Goal: Task Accomplishment & Management: Manage account settings

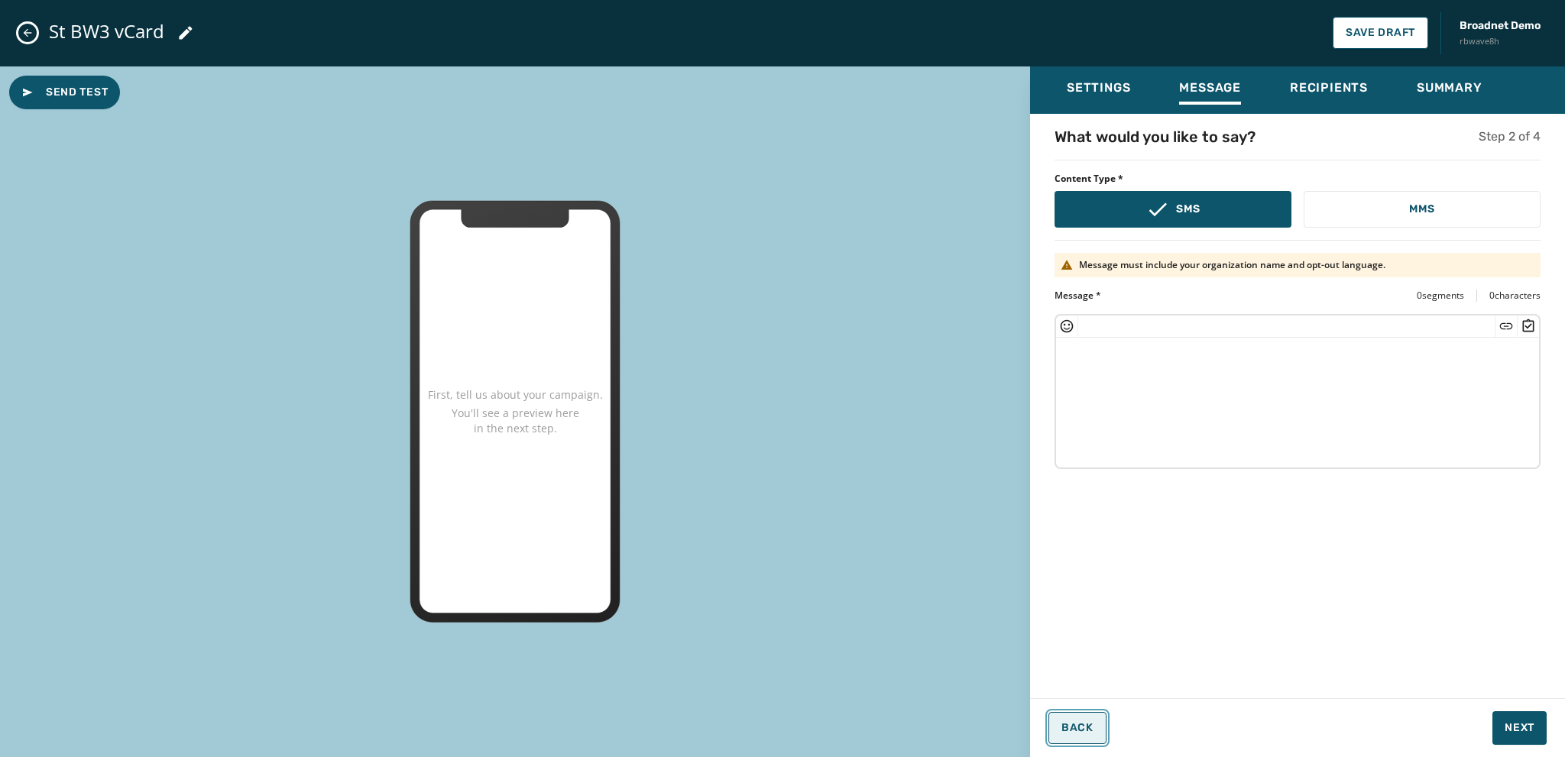
click at [1076, 729] on span "Back" at bounding box center [1078, 728] width 32 height 12
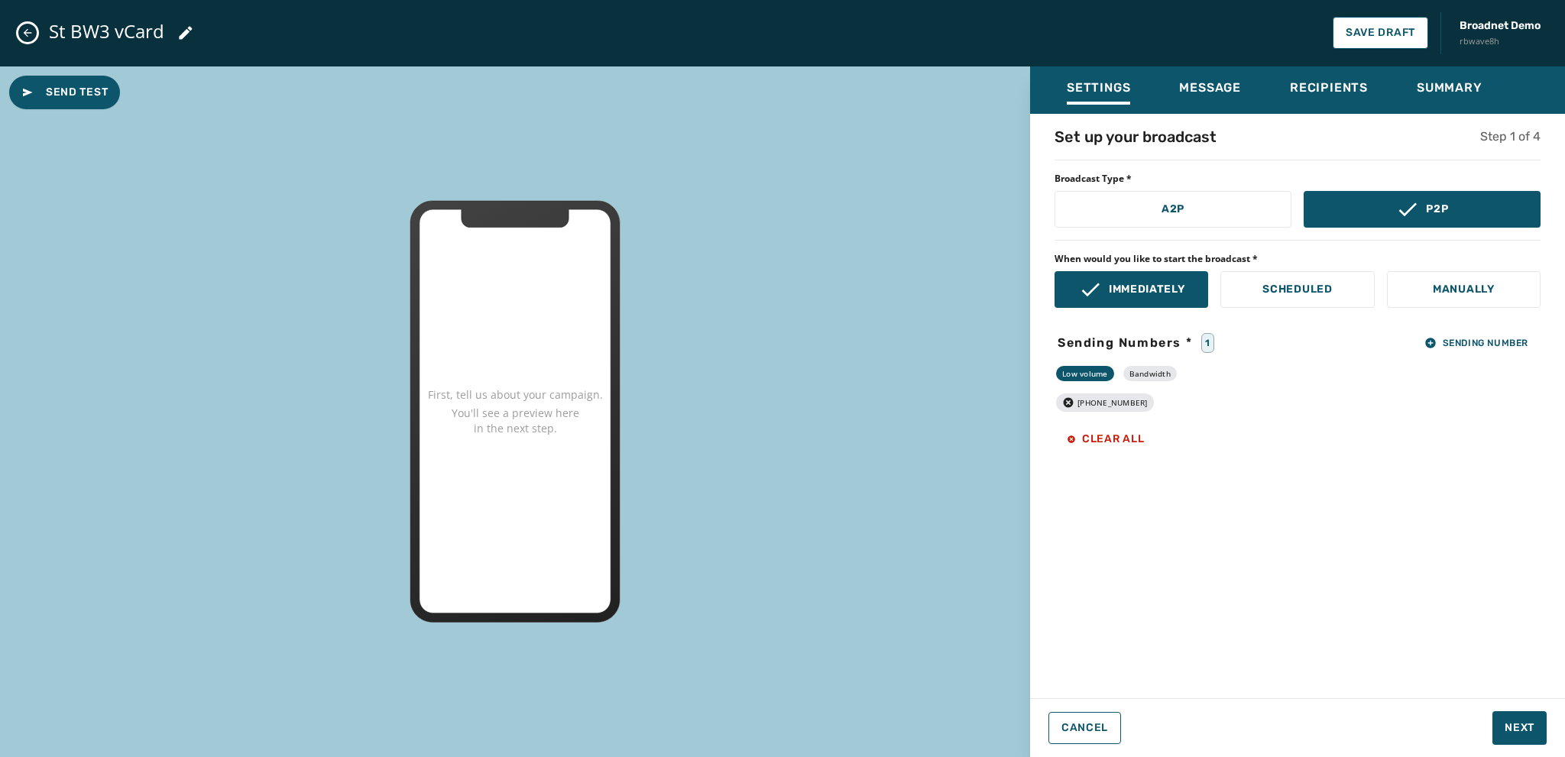
click at [26, 29] on icon "Close admin drawer" at bounding box center [27, 33] width 12 height 12
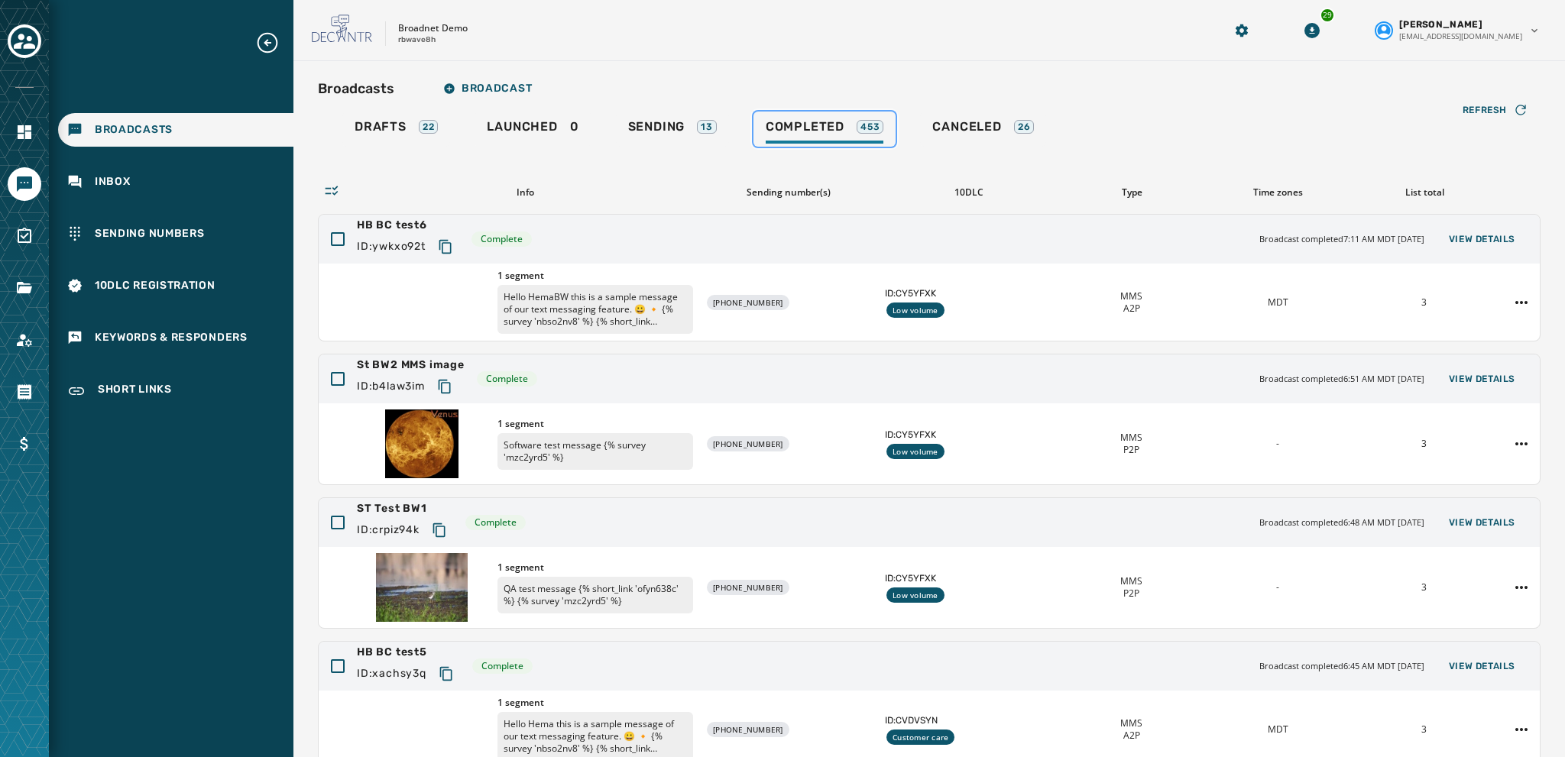
click at [804, 128] on span "Completed" at bounding box center [805, 126] width 79 height 15
click at [371, 128] on span "Drafts" at bounding box center [381, 126] width 52 height 15
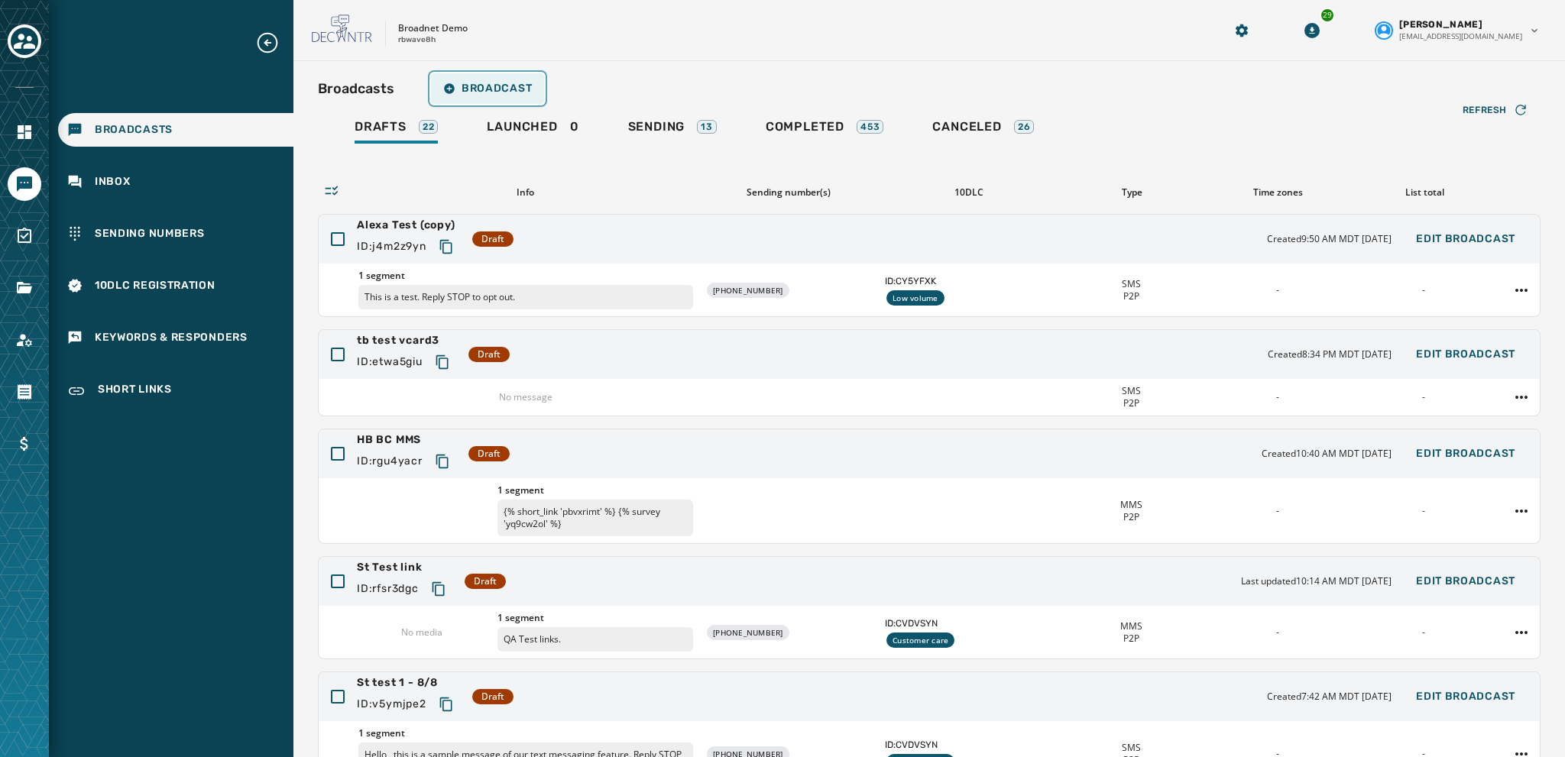
click at [491, 97] on button "Broadcast" at bounding box center [487, 88] width 113 height 31
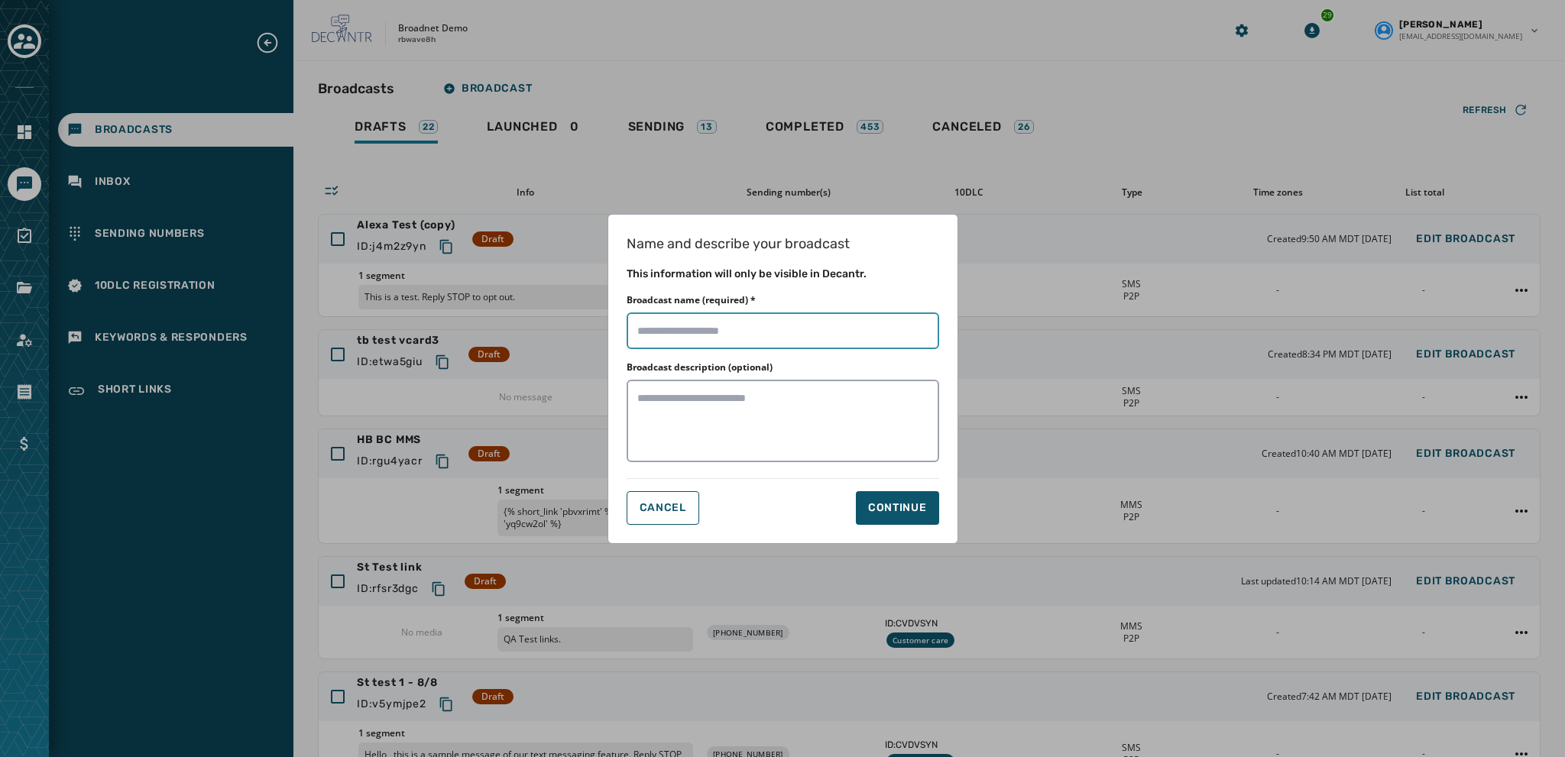
click at [648, 332] on input "Broadcast name (required) *" at bounding box center [783, 331] width 313 height 37
type input "**********"
click at [887, 510] on div "Continue" at bounding box center [897, 508] width 59 height 15
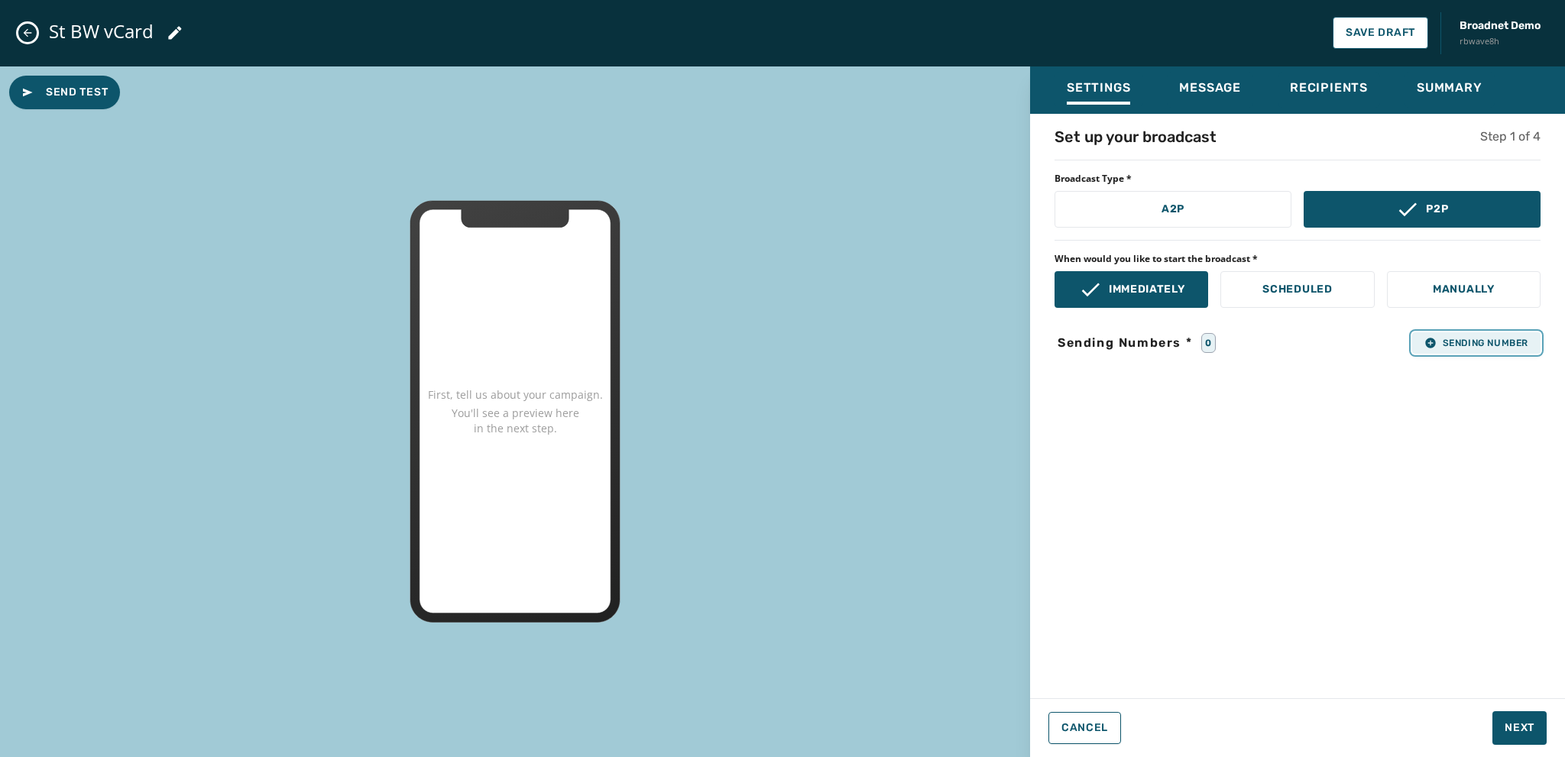
click at [1428, 346] on icon "button" at bounding box center [1430, 343] width 10 height 10
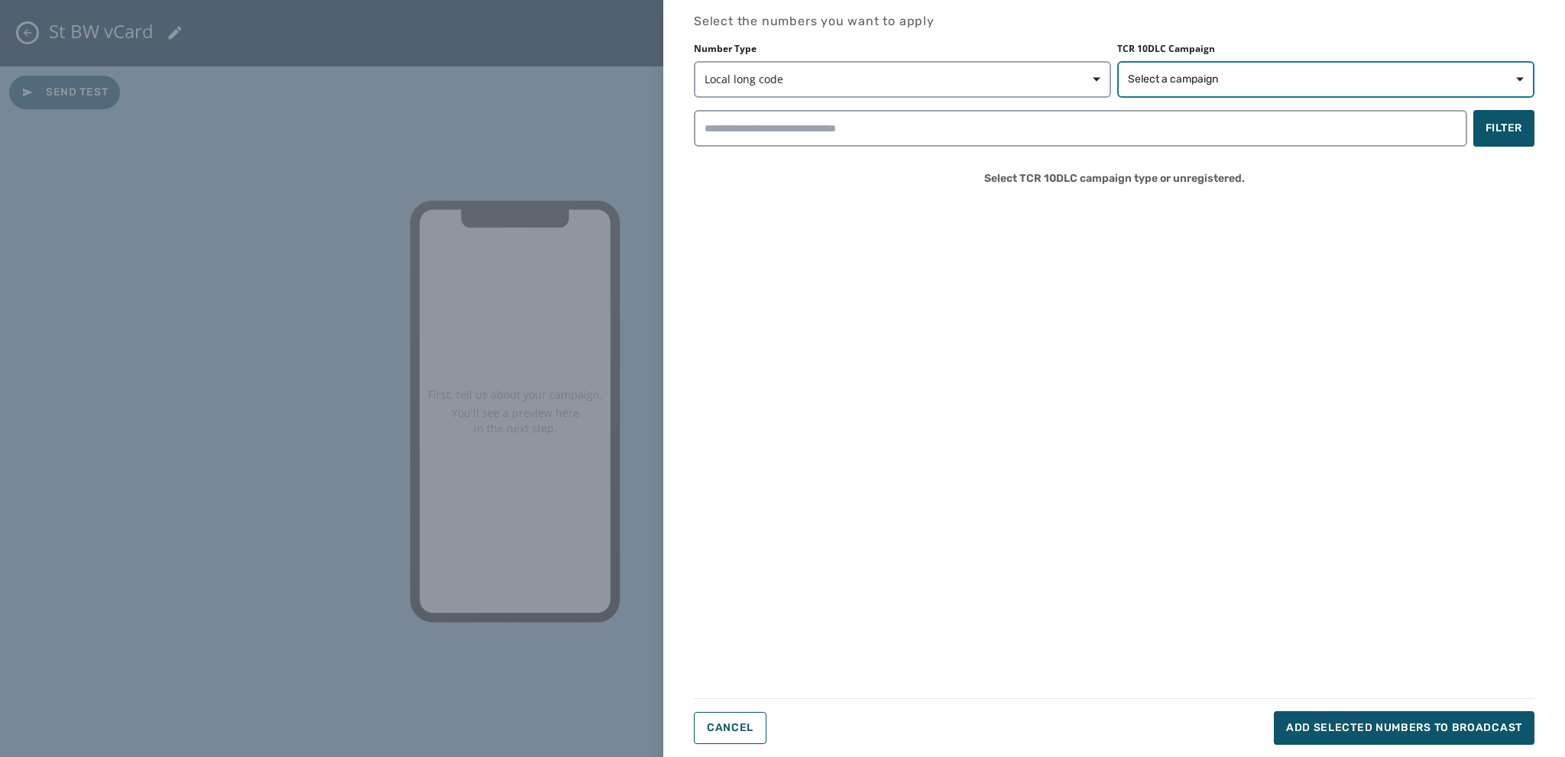
drag, startPoint x: 1146, startPoint y: 83, endPoint x: 1156, endPoint y: 96, distance: 16.8
click at [1146, 83] on span "Select a campaign" at bounding box center [1173, 79] width 90 height 15
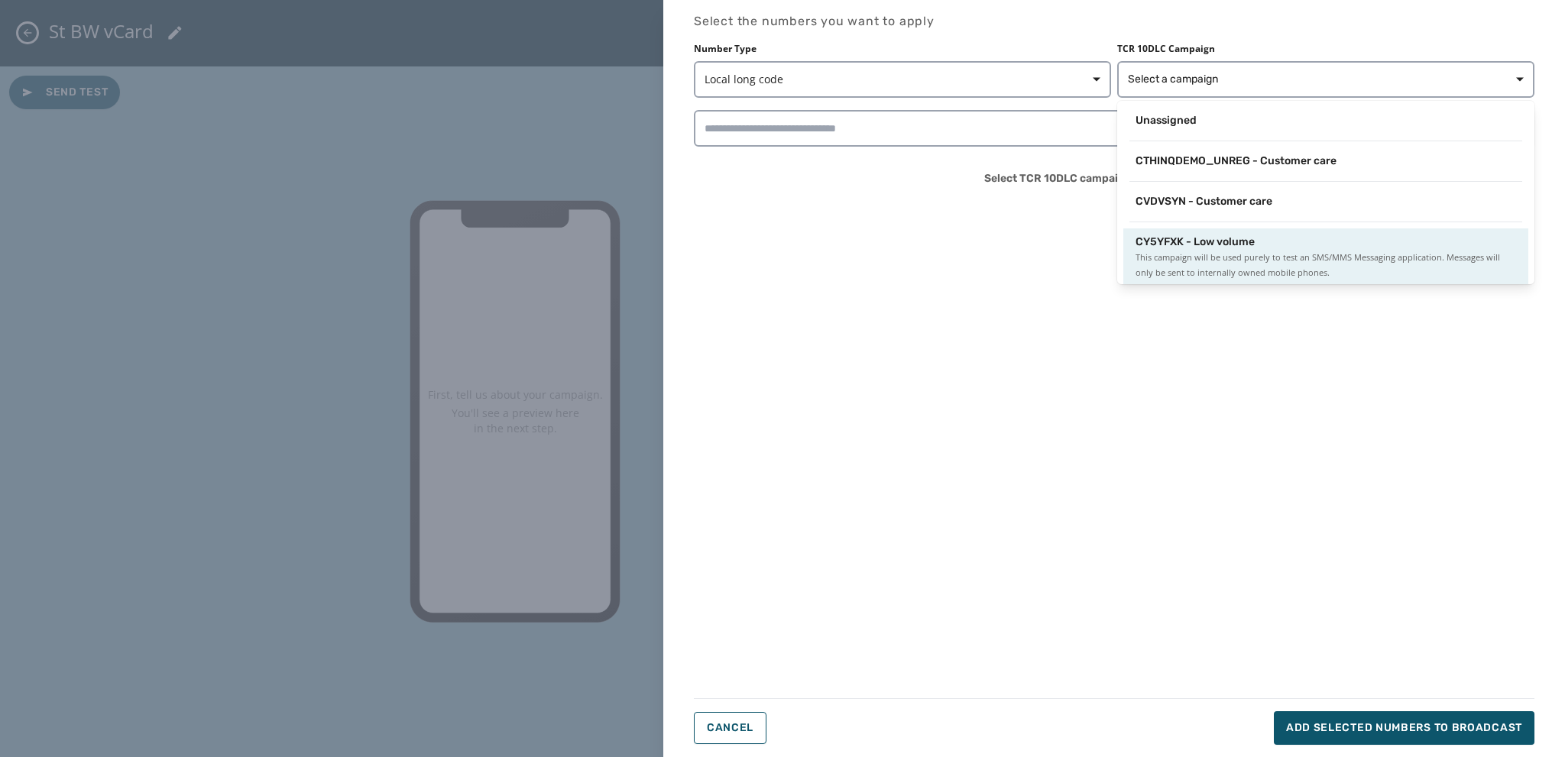
scroll to position [2, 0]
click at [1182, 256] on span "This campaign will be used purely to test an SMS/MMS Messaging application. Mes…" at bounding box center [1326, 263] width 381 height 31
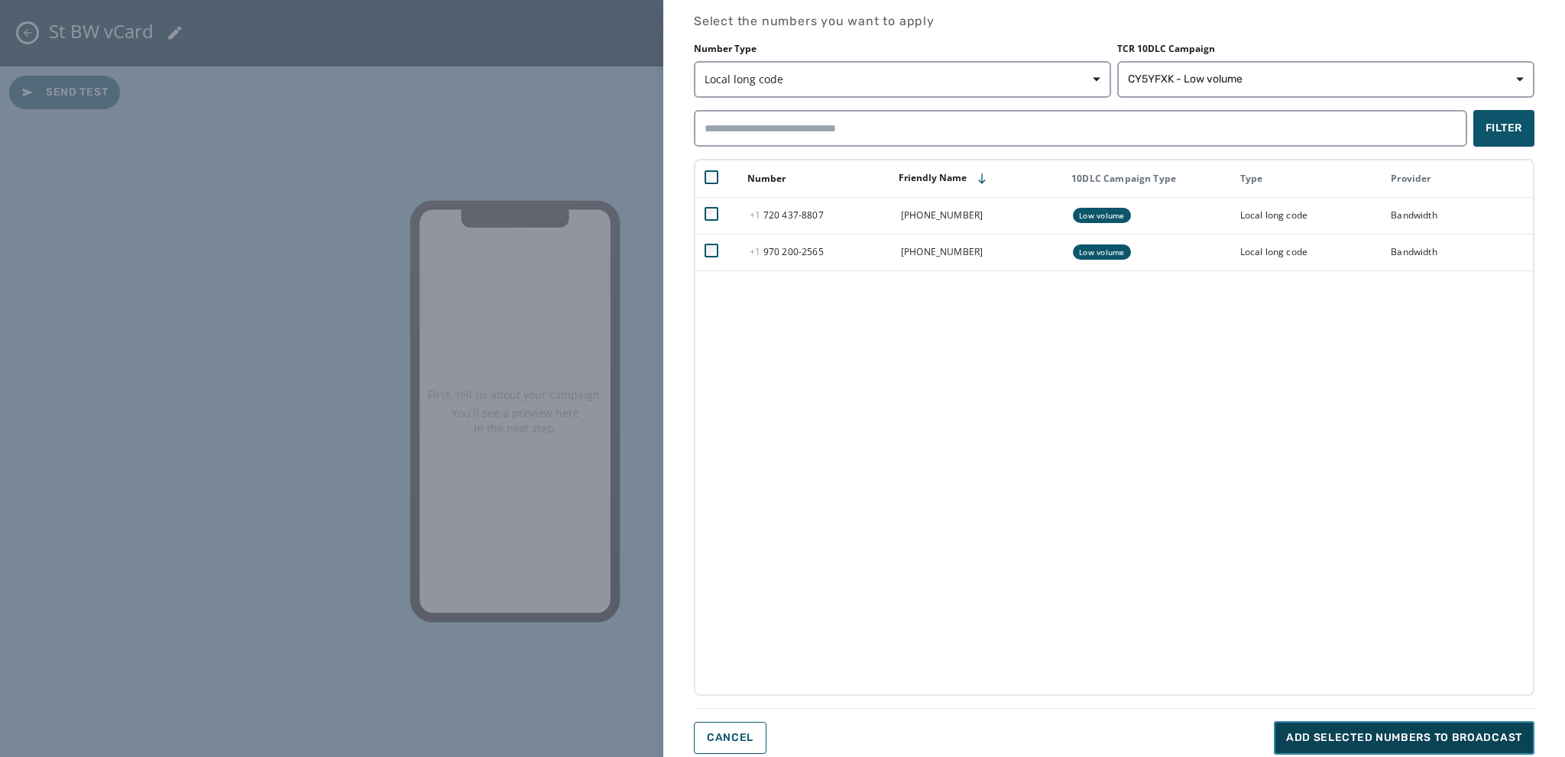
click at [1313, 742] on span "Add selected numbers to broadcast" at bounding box center [1404, 738] width 236 height 15
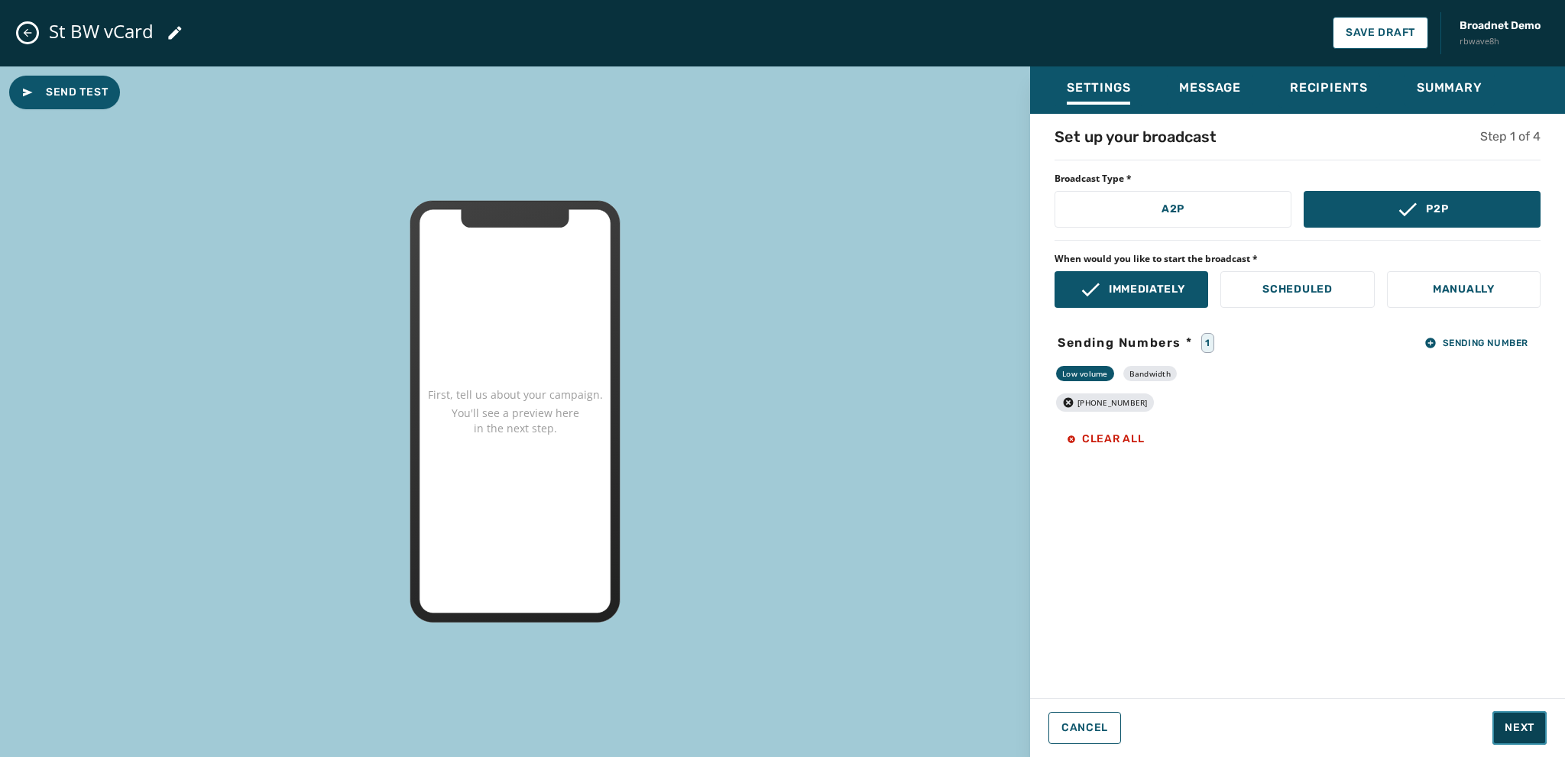
click at [1512, 727] on span "Next" at bounding box center [1520, 728] width 30 height 15
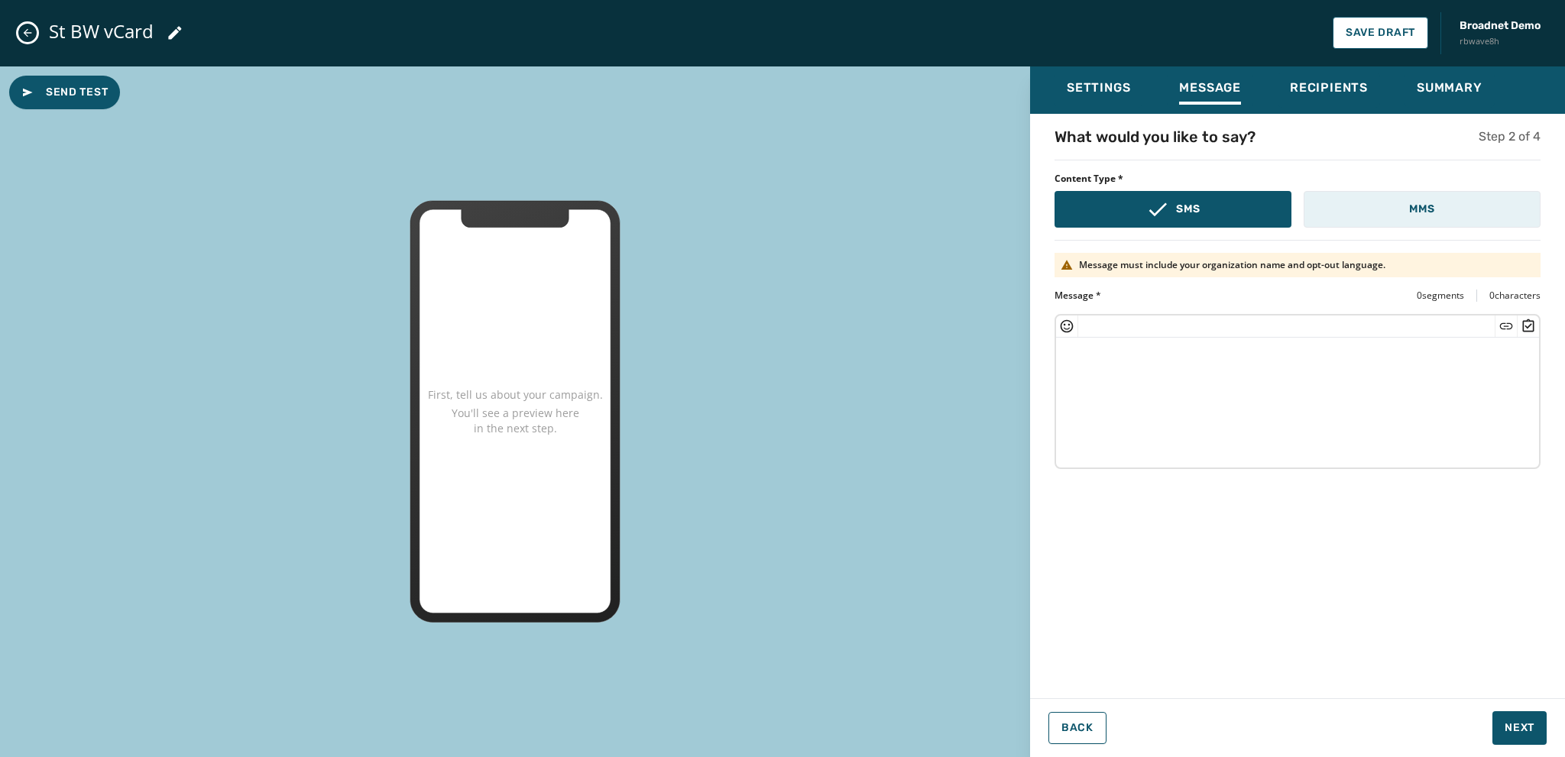
click at [1409, 209] on p "MMS" at bounding box center [1421, 209] width 25 height 15
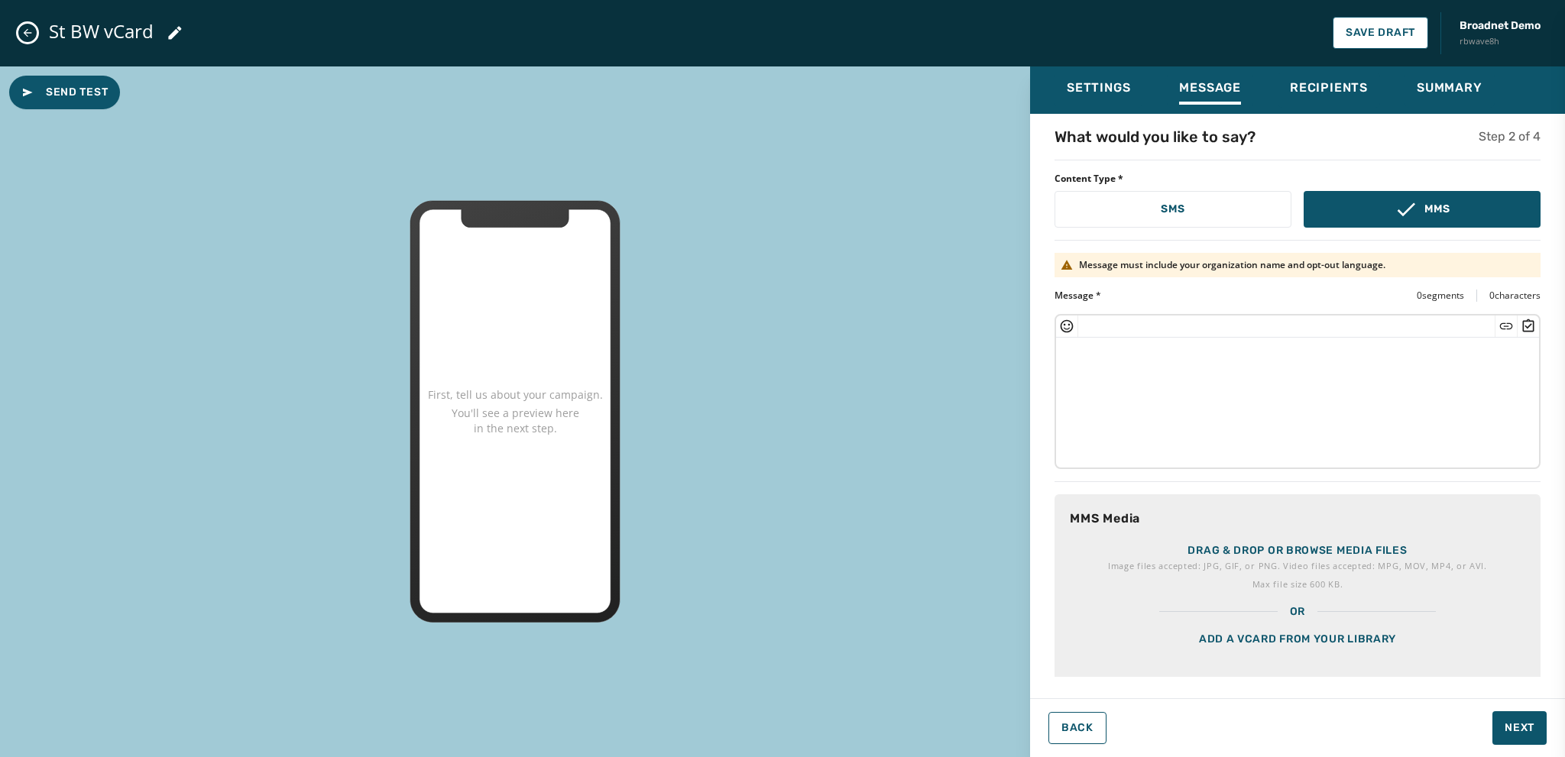
click at [1265, 632] on div "Add a vCard from your library" at bounding box center [1298, 658] width 486 height 76
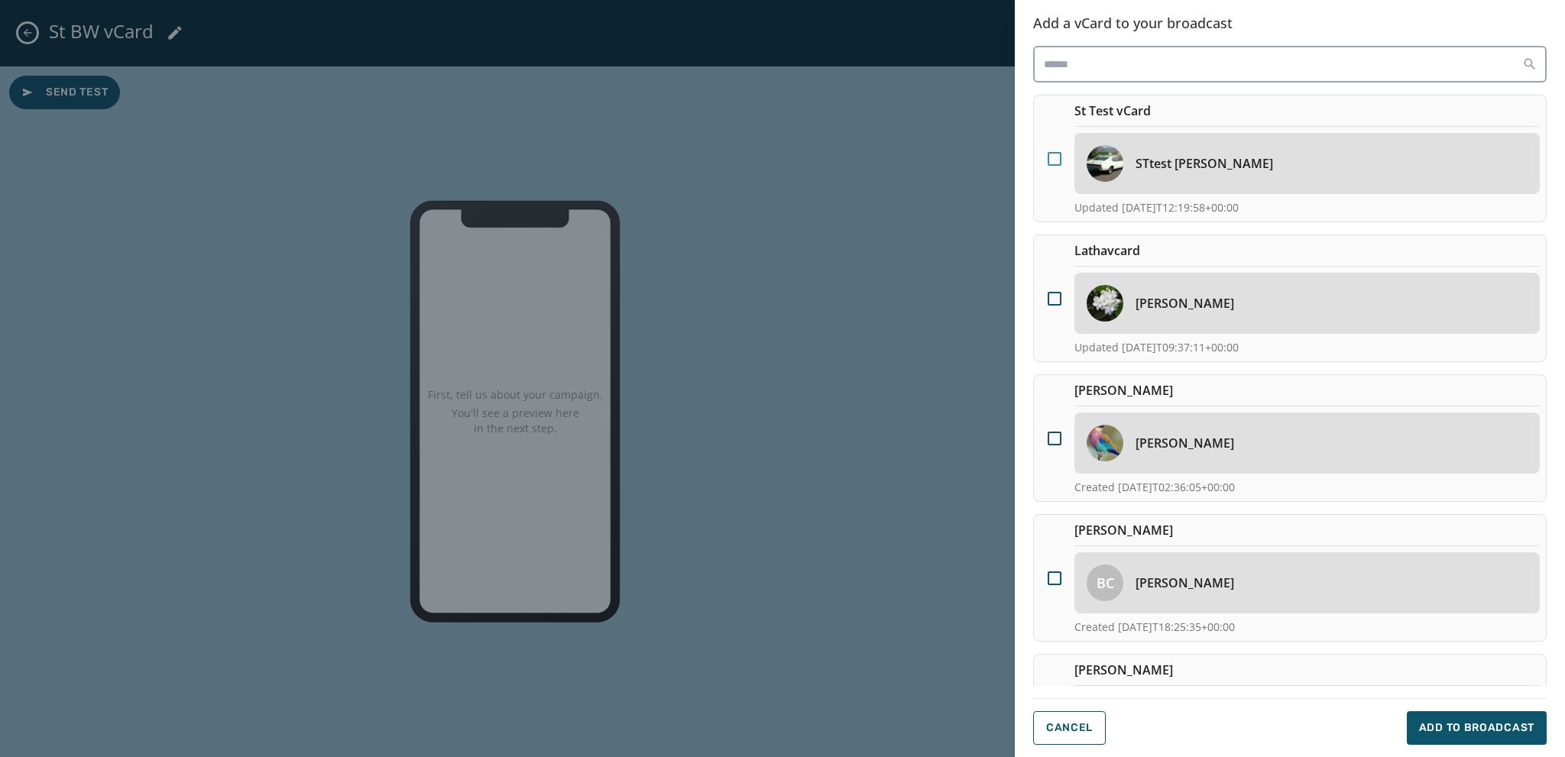
click at [1049, 155] on div at bounding box center [1055, 159] width 14 height 14
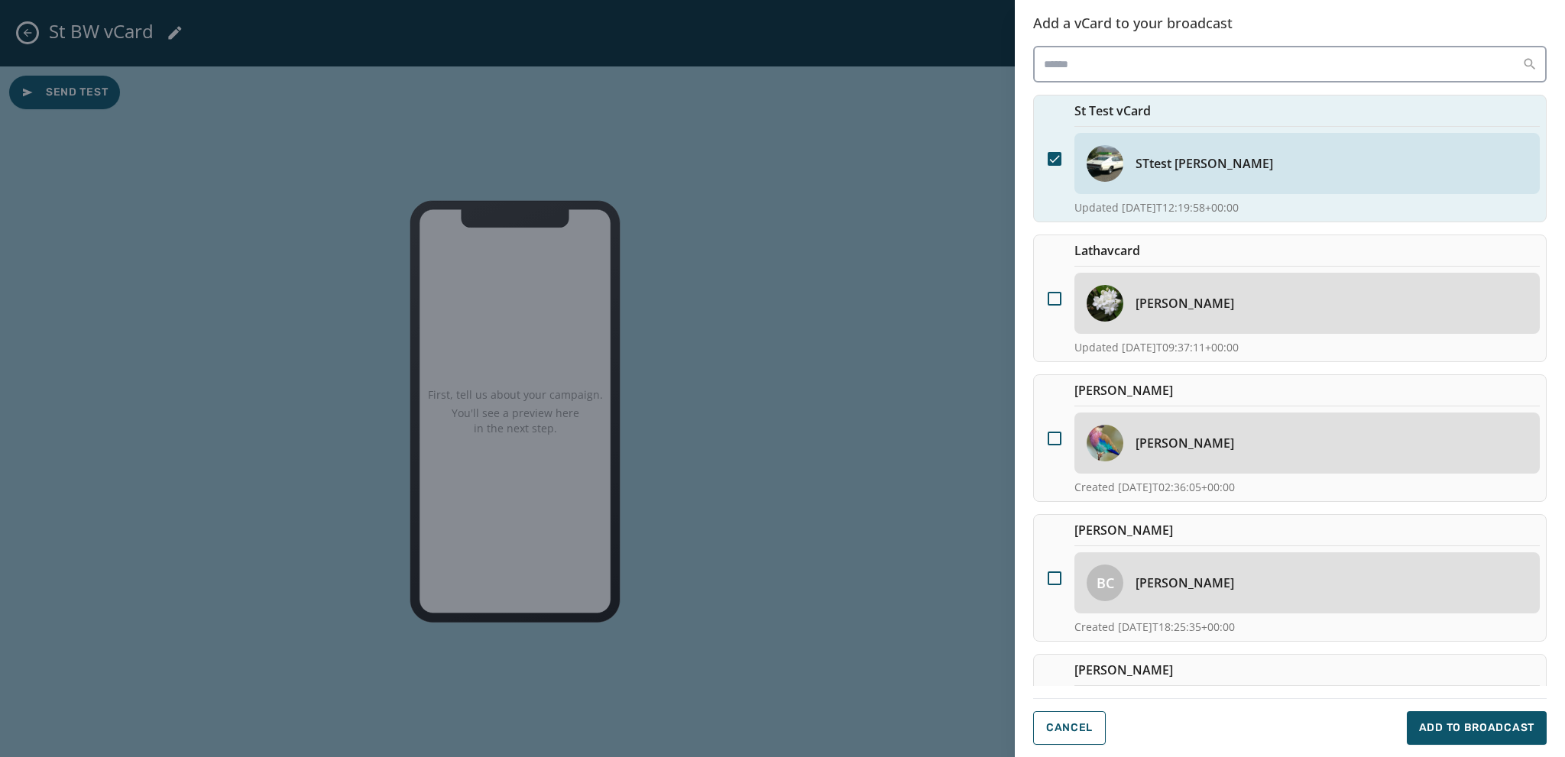
click at [1050, 158] on icon at bounding box center [1054, 159] width 10 height 8
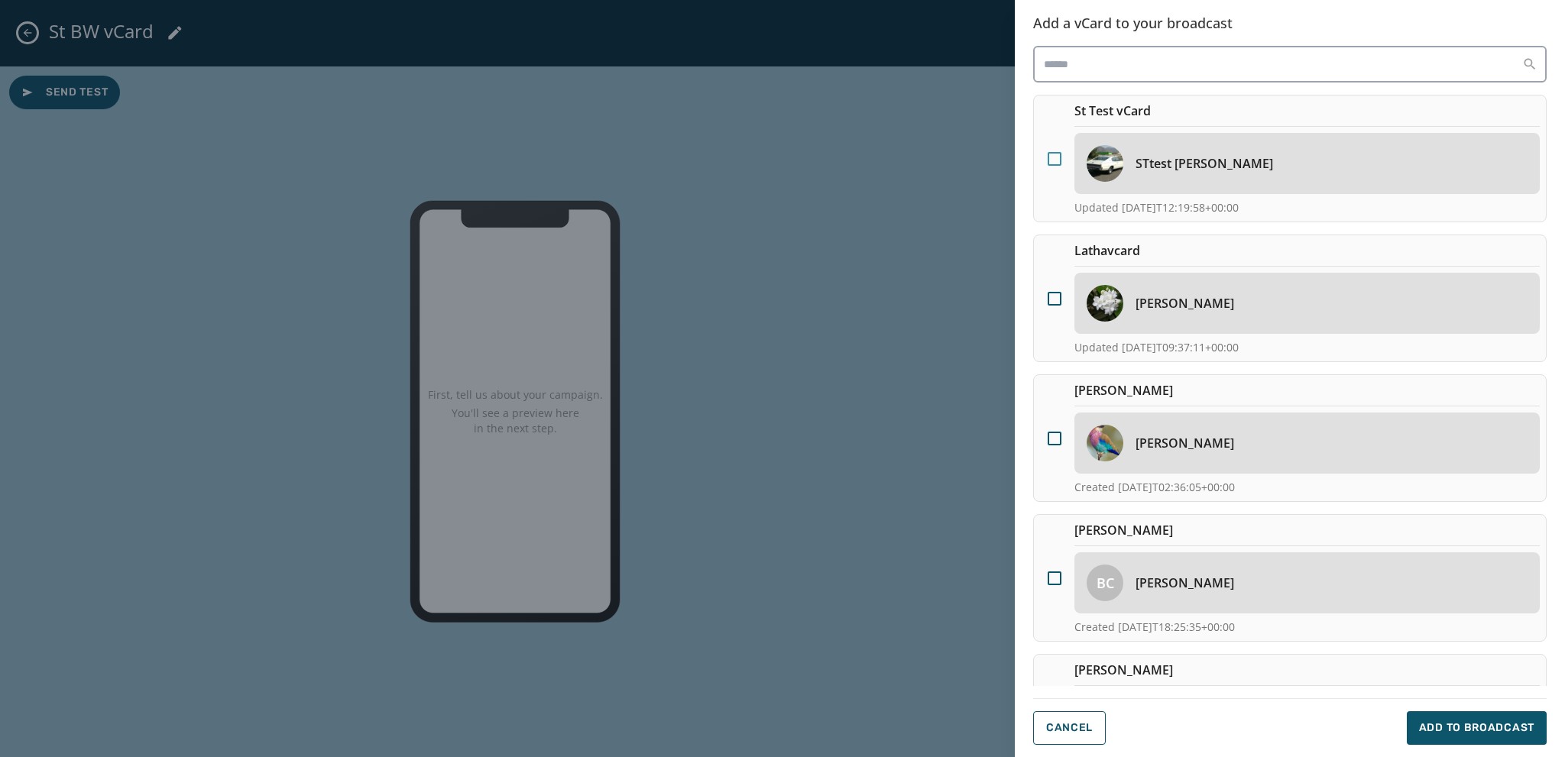
scroll to position [382, 0]
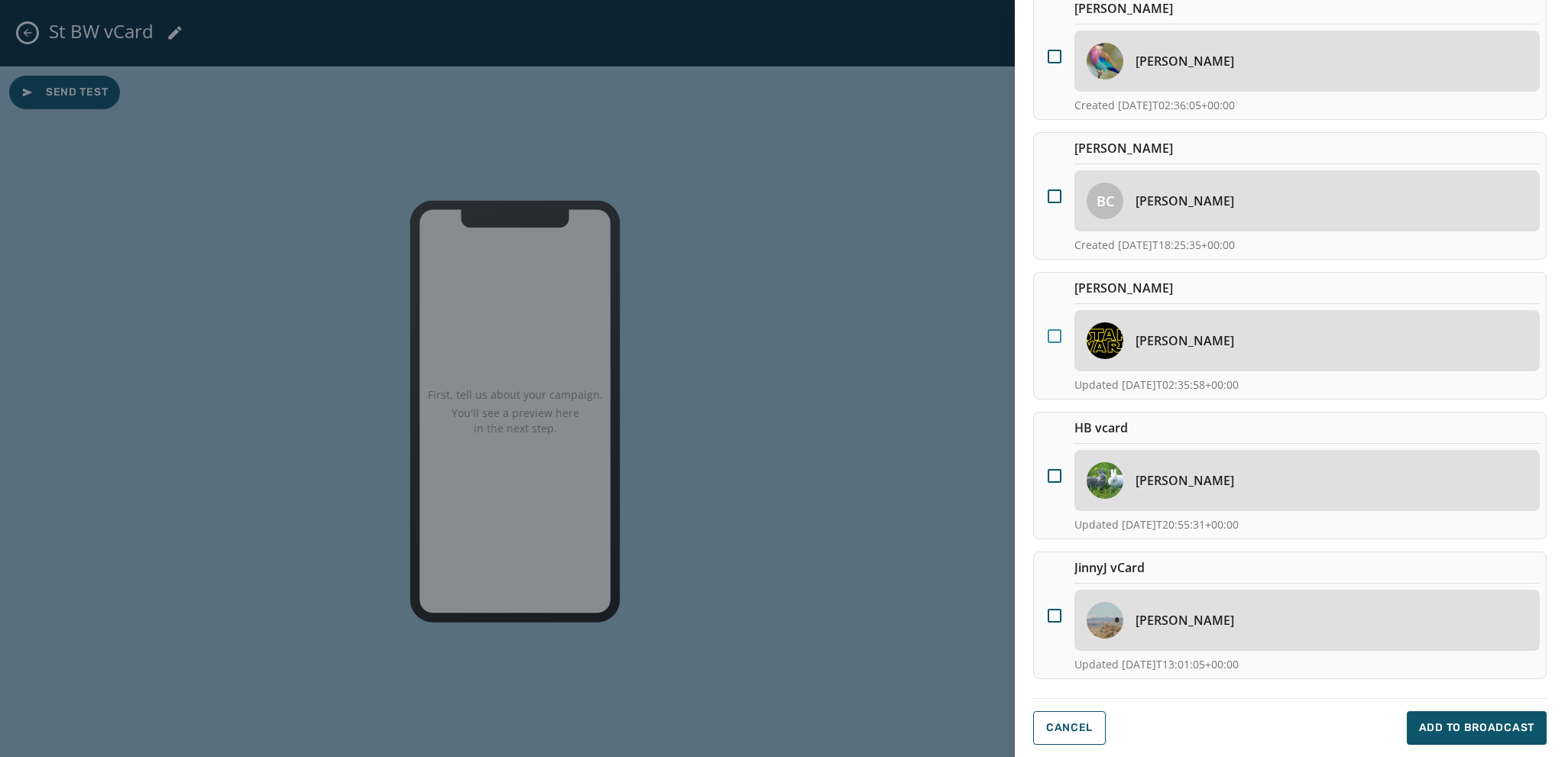
click at [1056, 329] on div at bounding box center [1055, 336] width 14 height 14
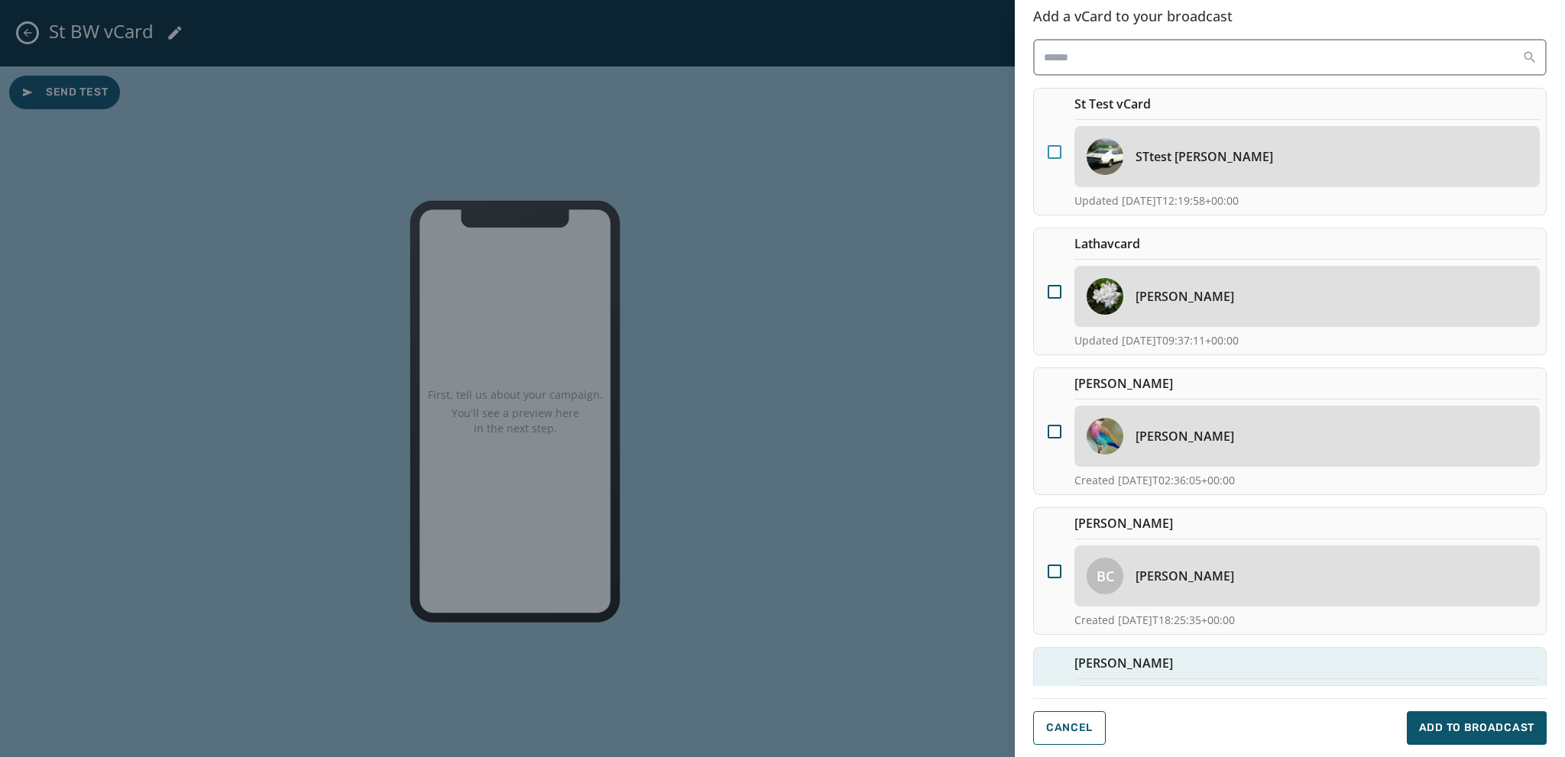
scroll to position [0, 0]
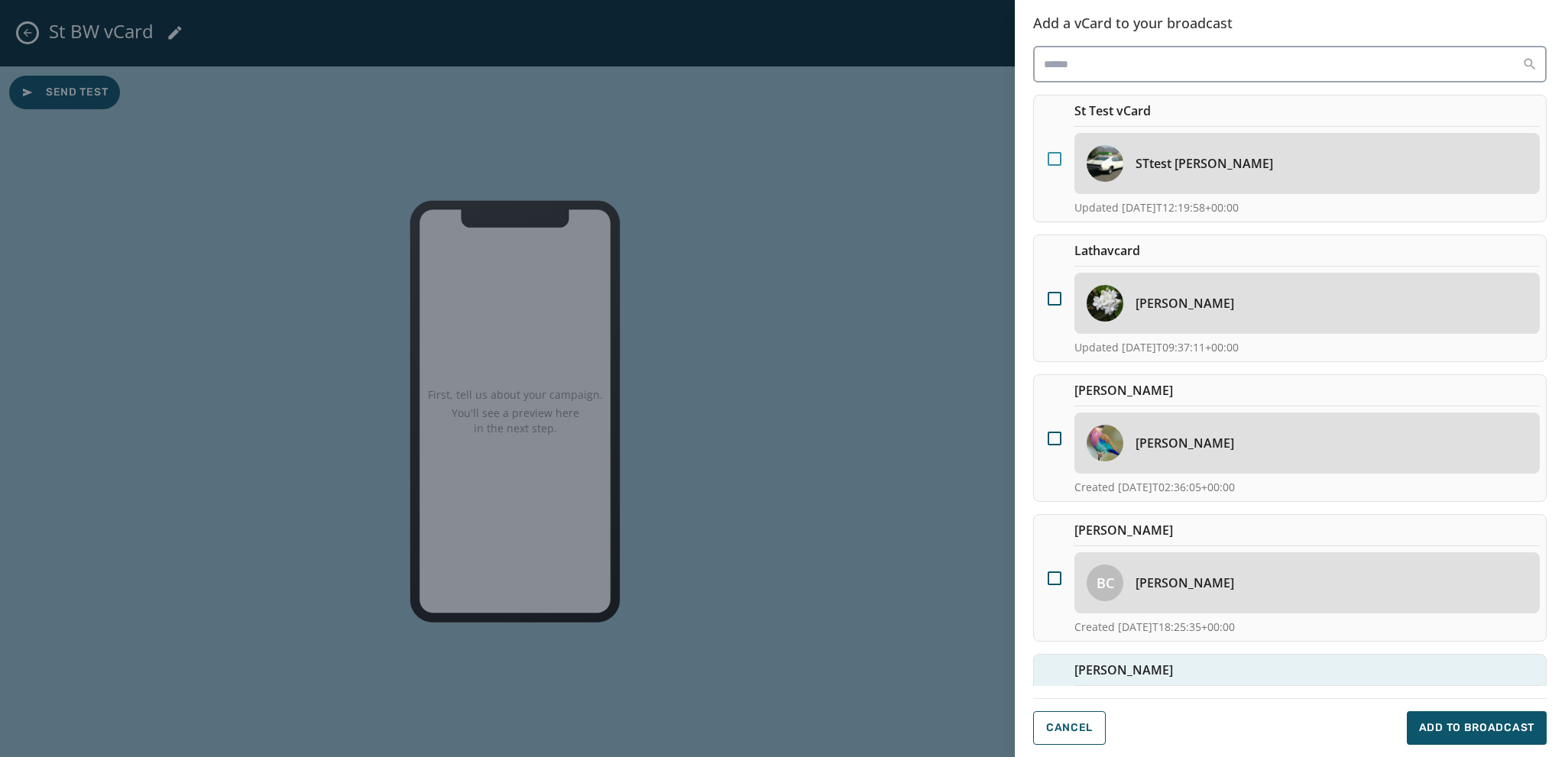
click at [1052, 160] on div at bounding box center [1055, 159] width 14 height 14
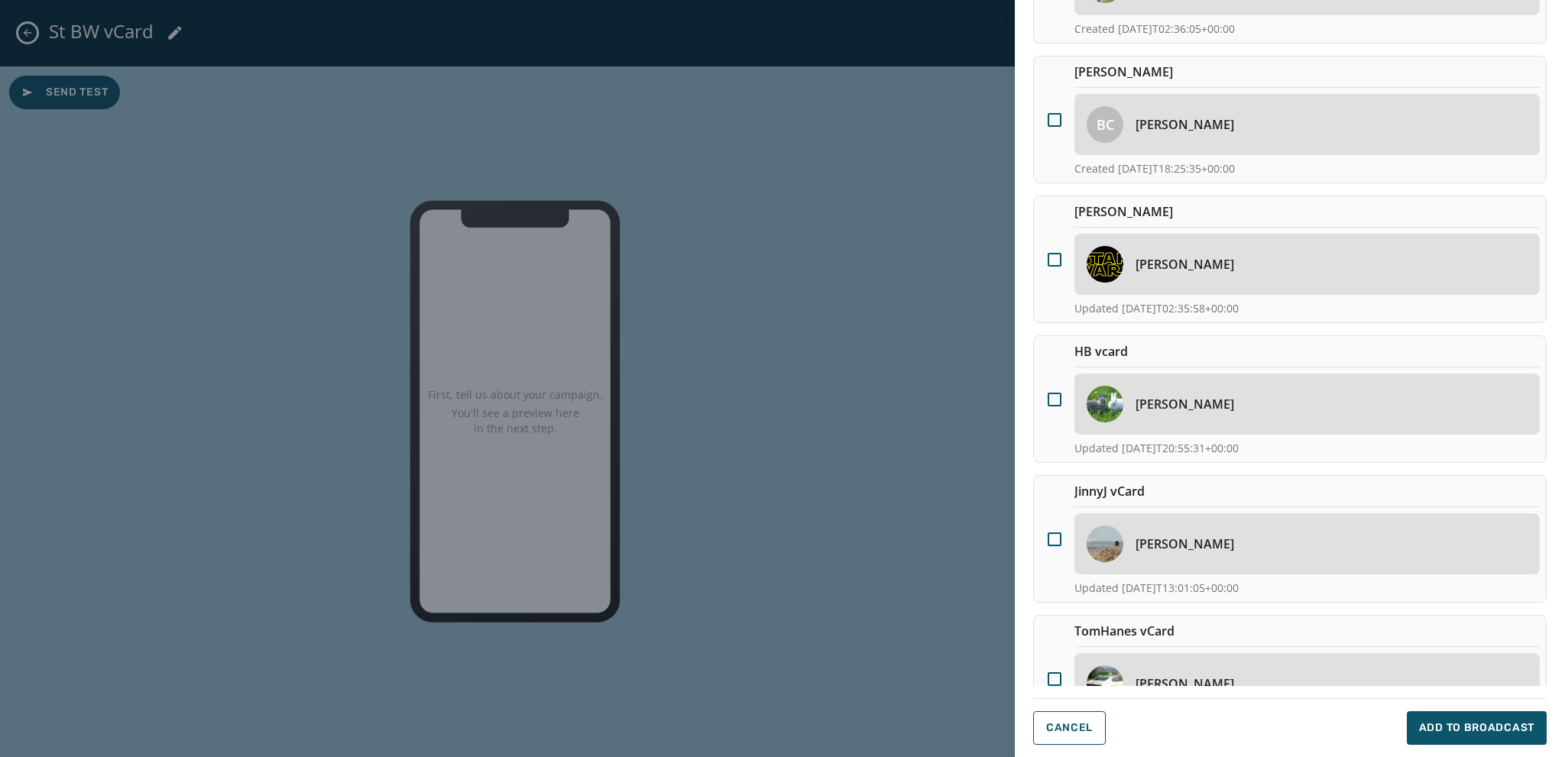
scroll to position [511, 0]
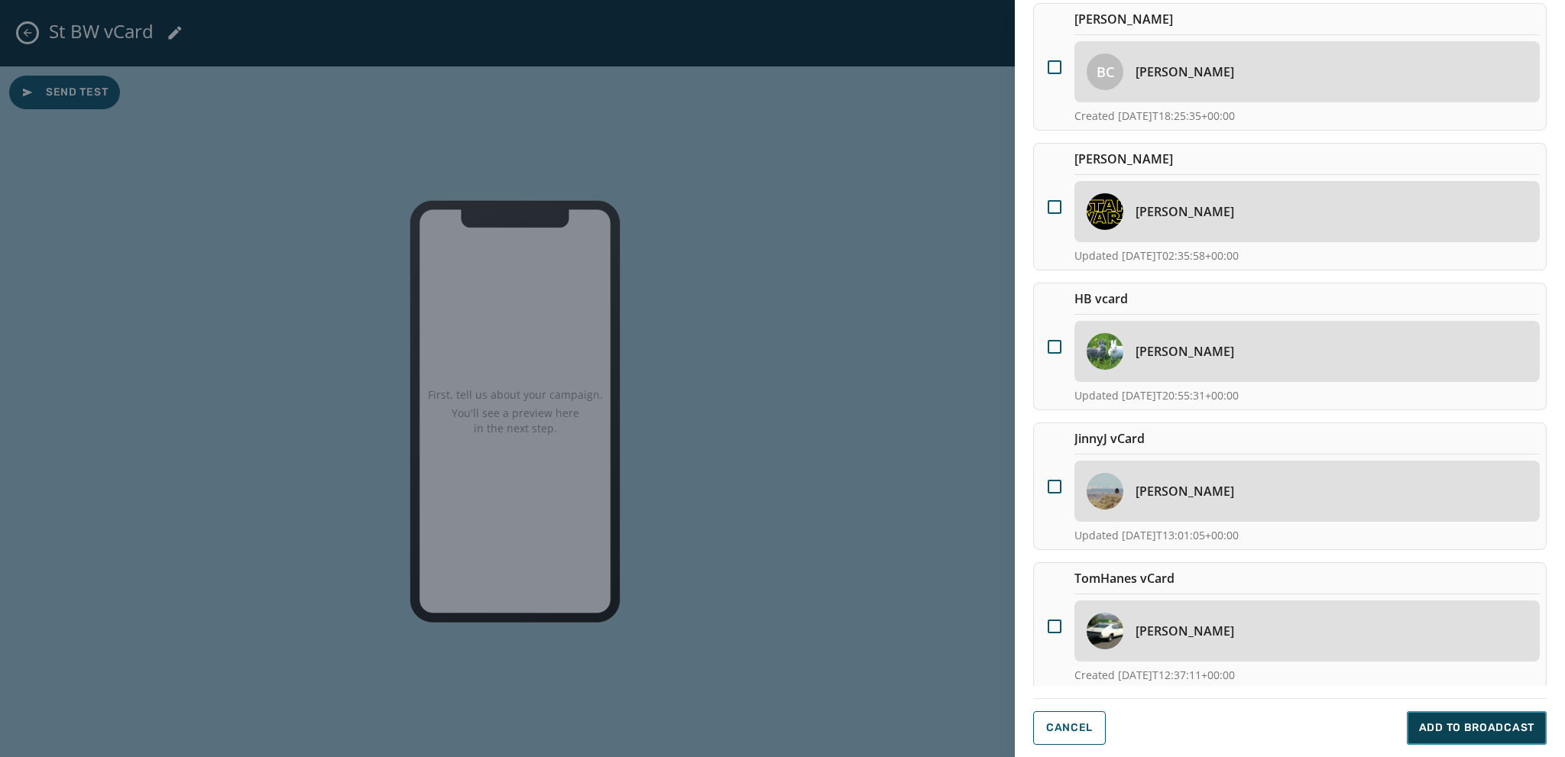
click at [1502, 724] on span "Add to Broadcast" at bounding box center [1476, 728] width 115 height 15
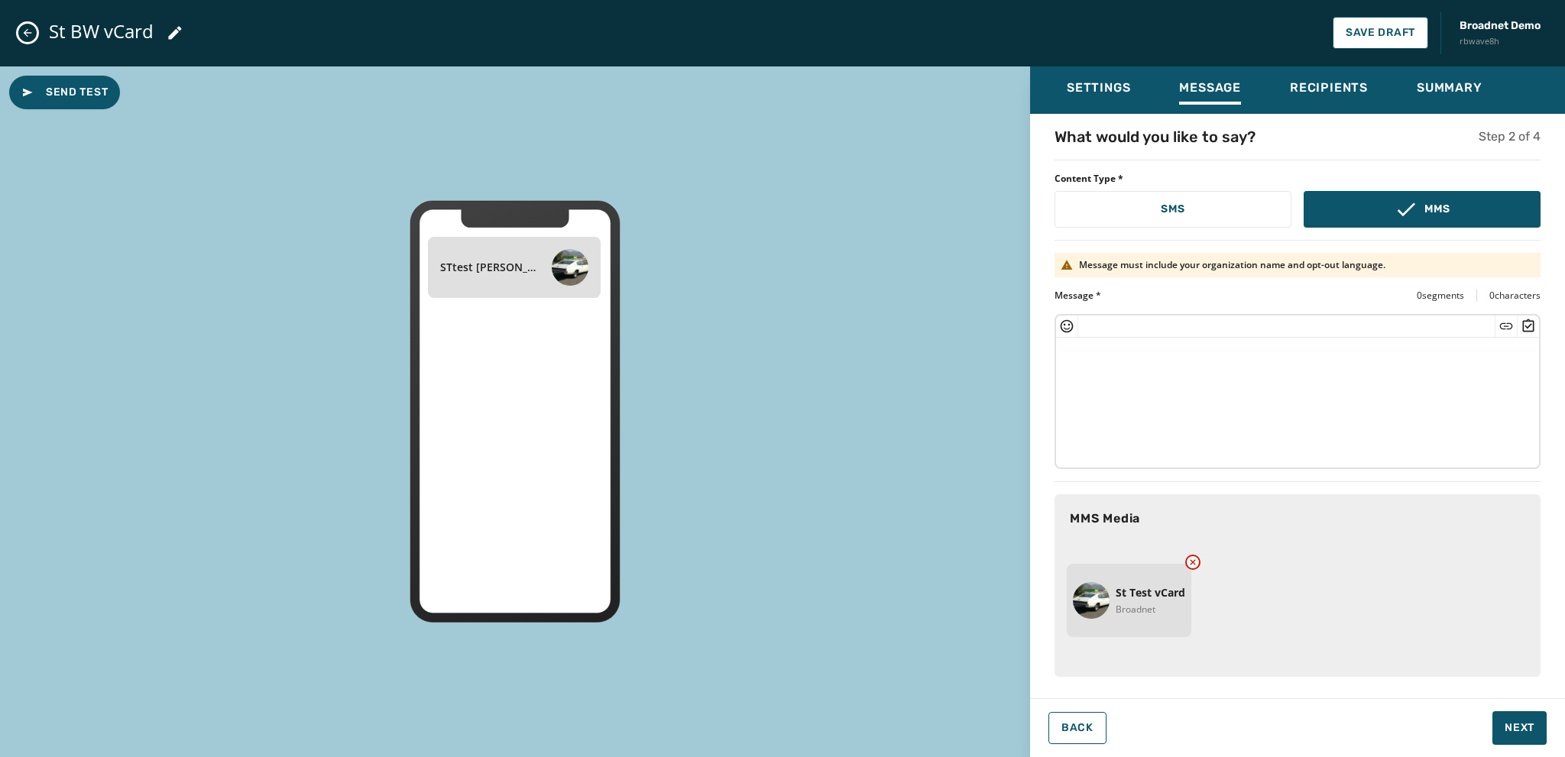
click at [1077, 358] on textarea at bounding box center [1297, 400] width 483 height 125
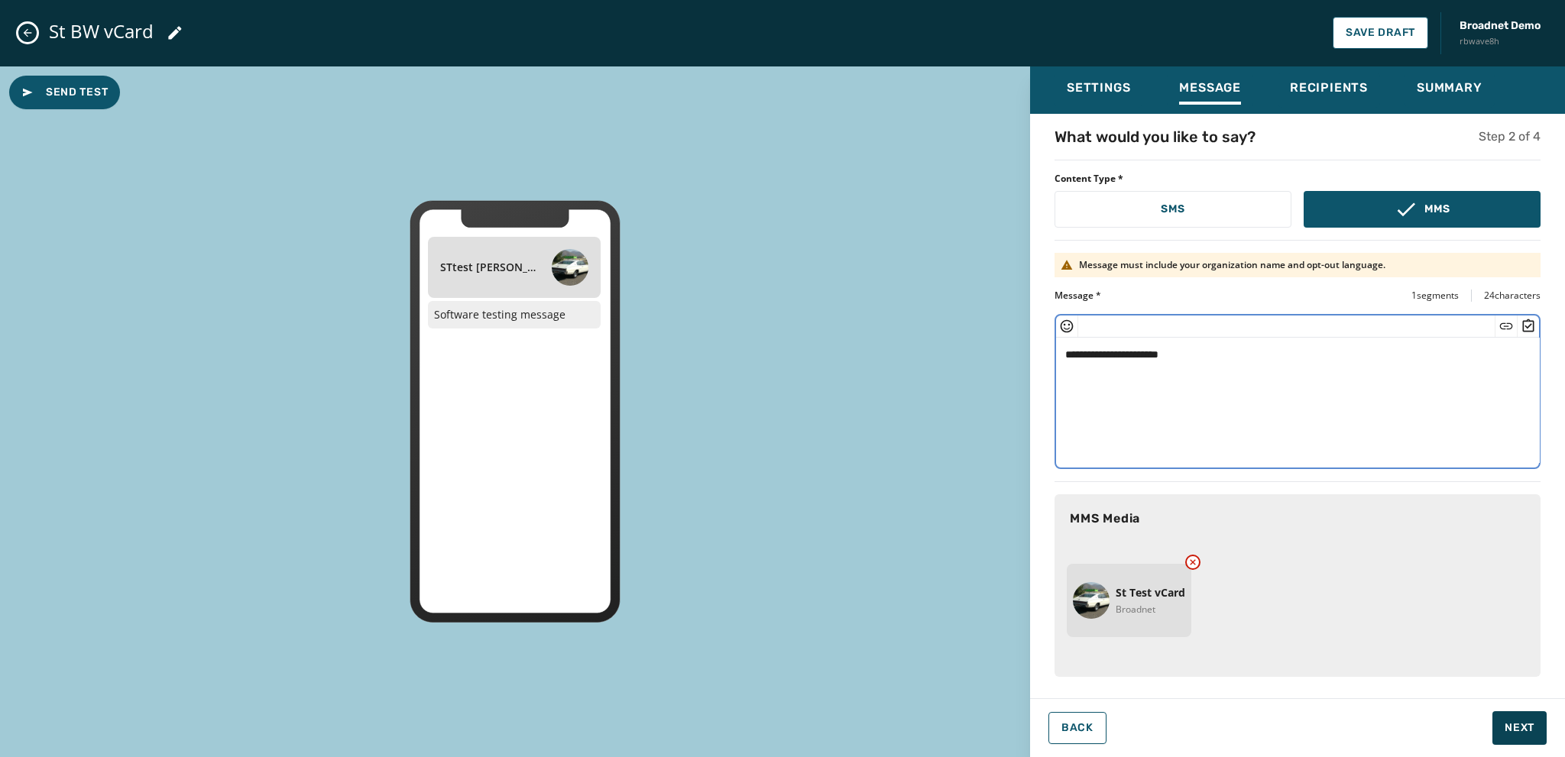
type textarea "**********"
click at [1523, 723] on span "Next" at bounding box center [1520, 728] width 30 height 15
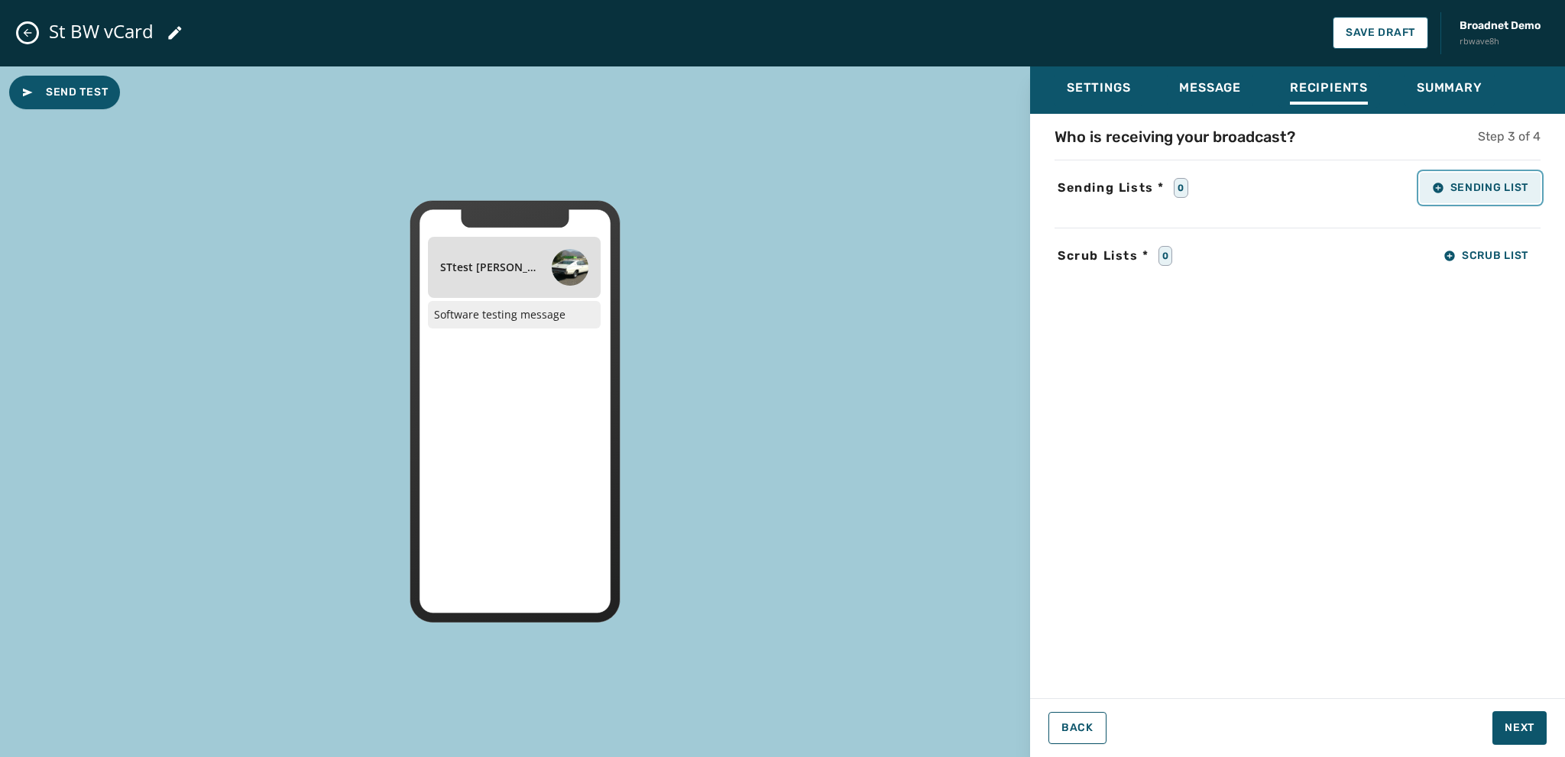
click at [1443, 186] on icon "button" at bounding box center [1438, 188] width 10 height 10
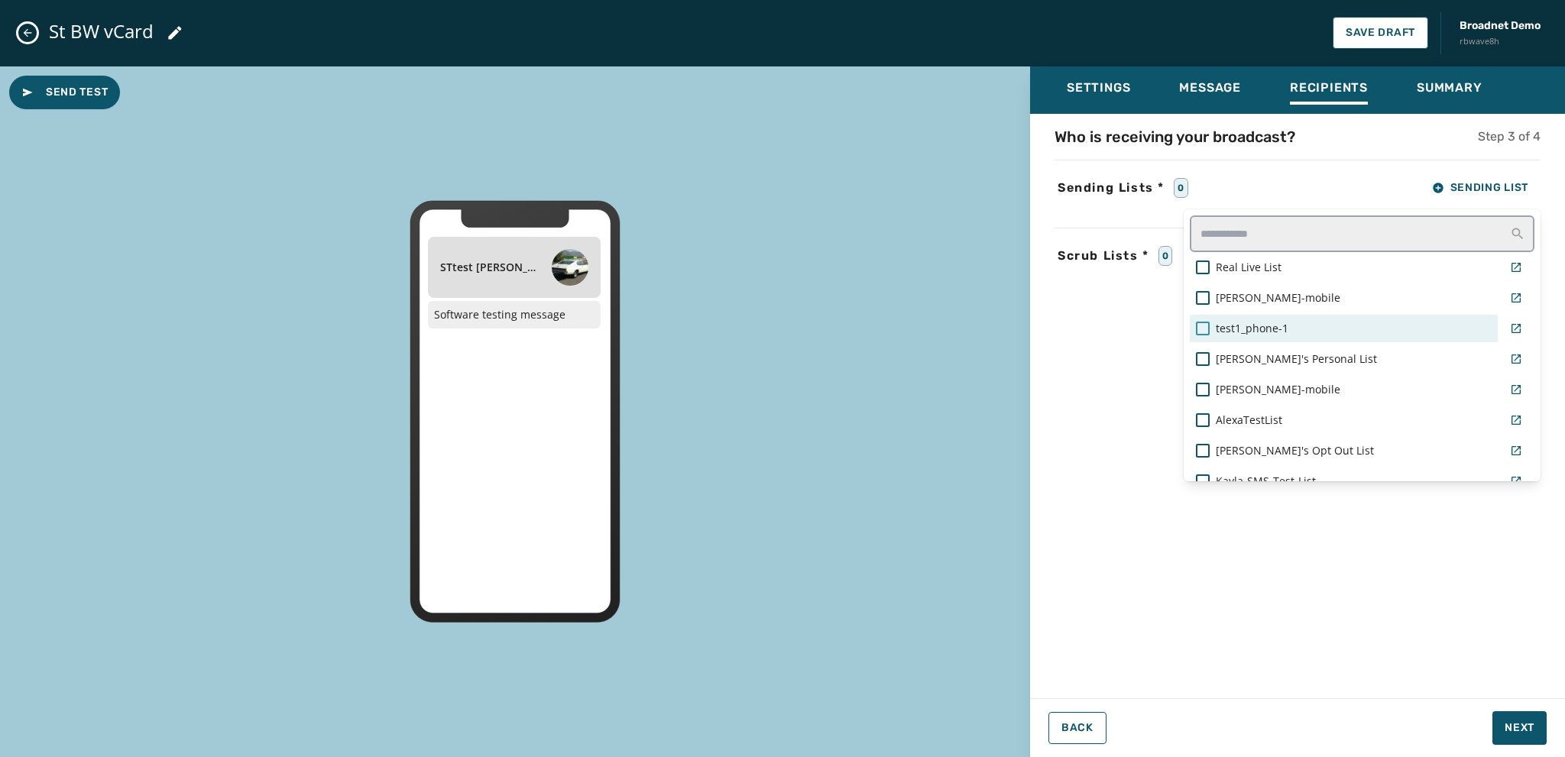
click at [1208, 327] on div at bounding box center [1203, 329] width 14 height 14
click at [1513, 730] on div "Settings Message Recipients Summary Who is receiving your broadcast? Step 3 of …" at bounding box center [1297, 405] width 535 height 679
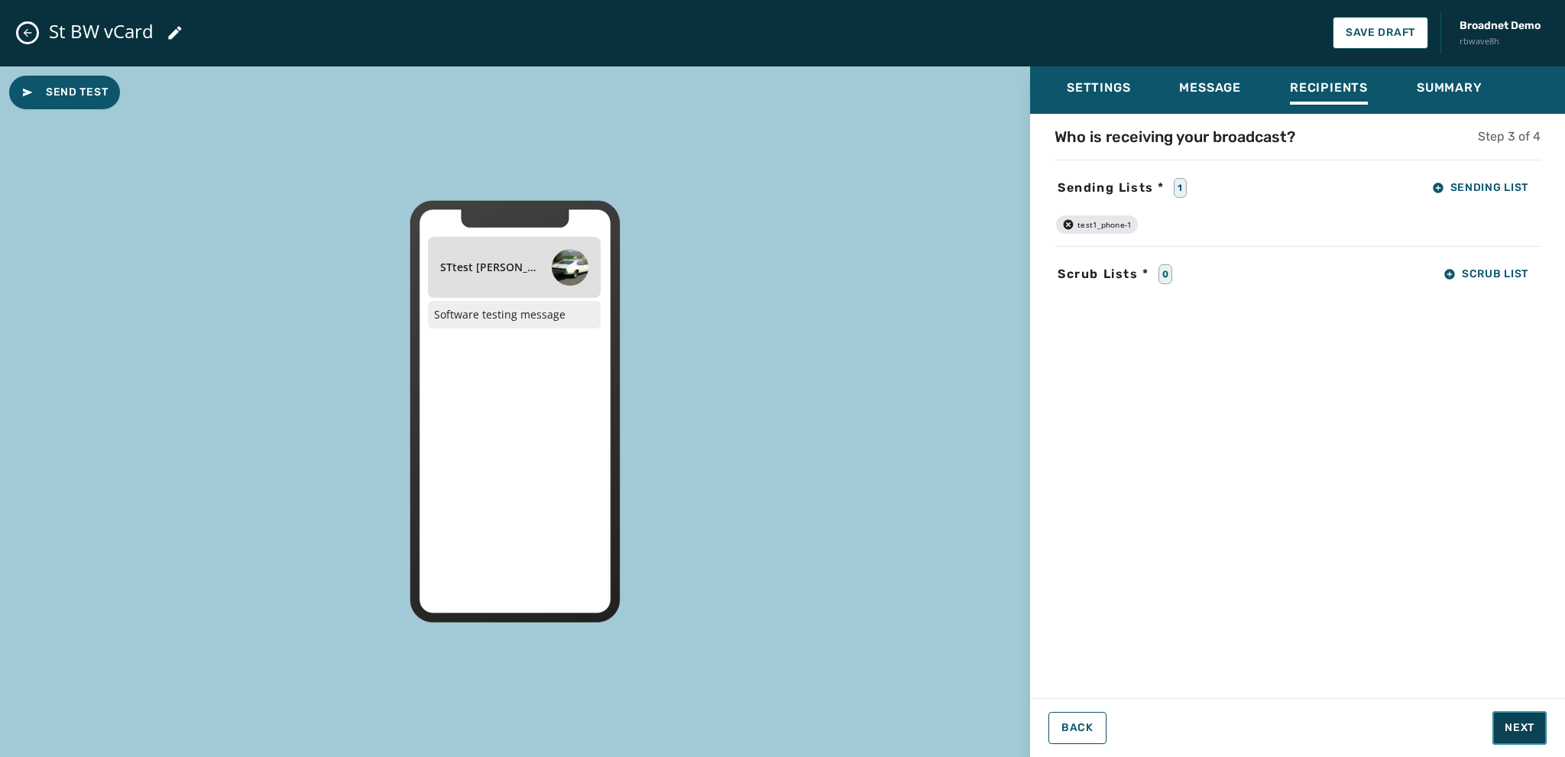
click at [1513, 730] on span "Next" at bounding box center [1520, 728] width 30 height 15
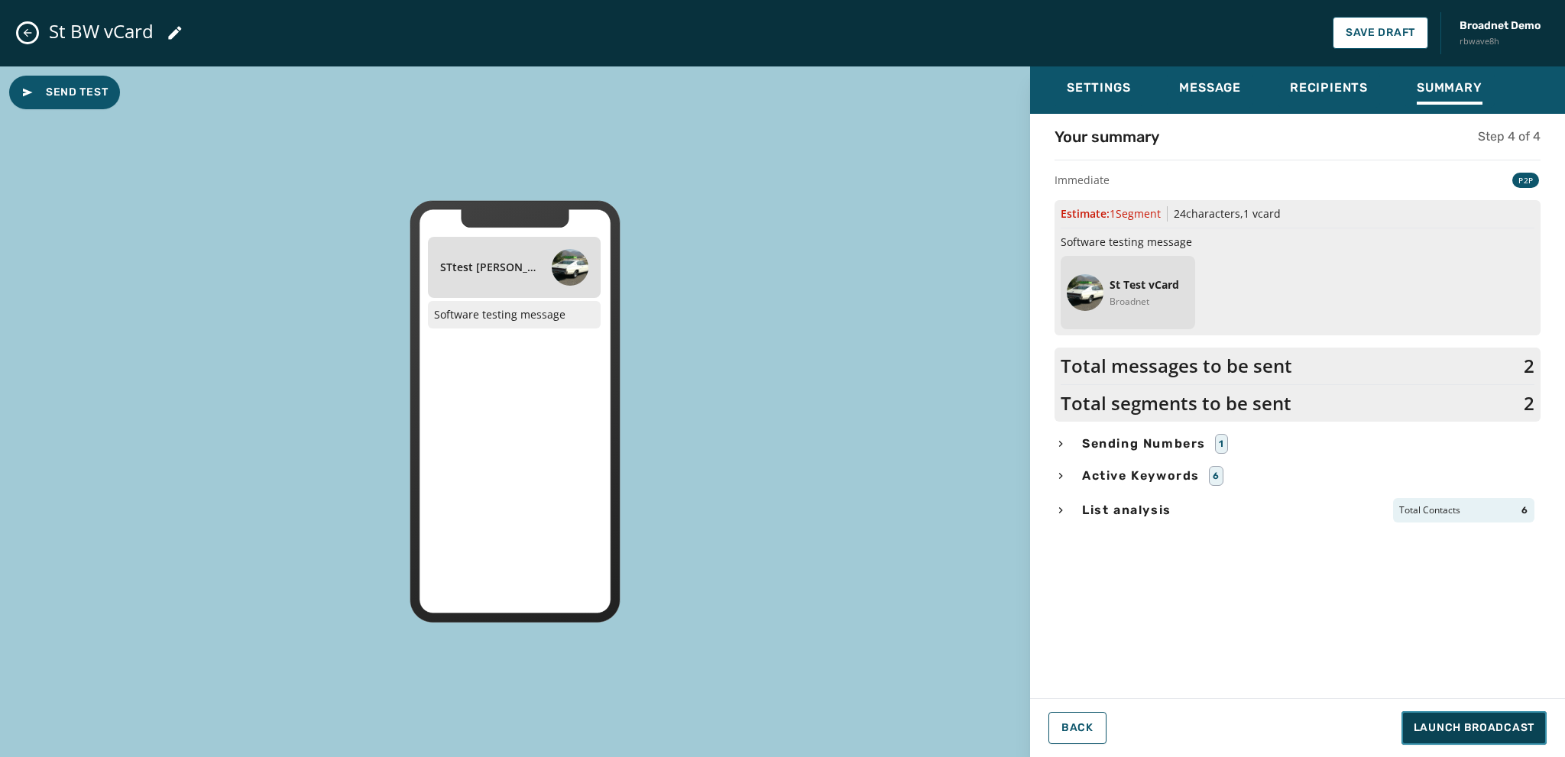
click at [1464, 728] on span "Launch Broadcast" at bounding box center [1474, 728] width 121 height 15
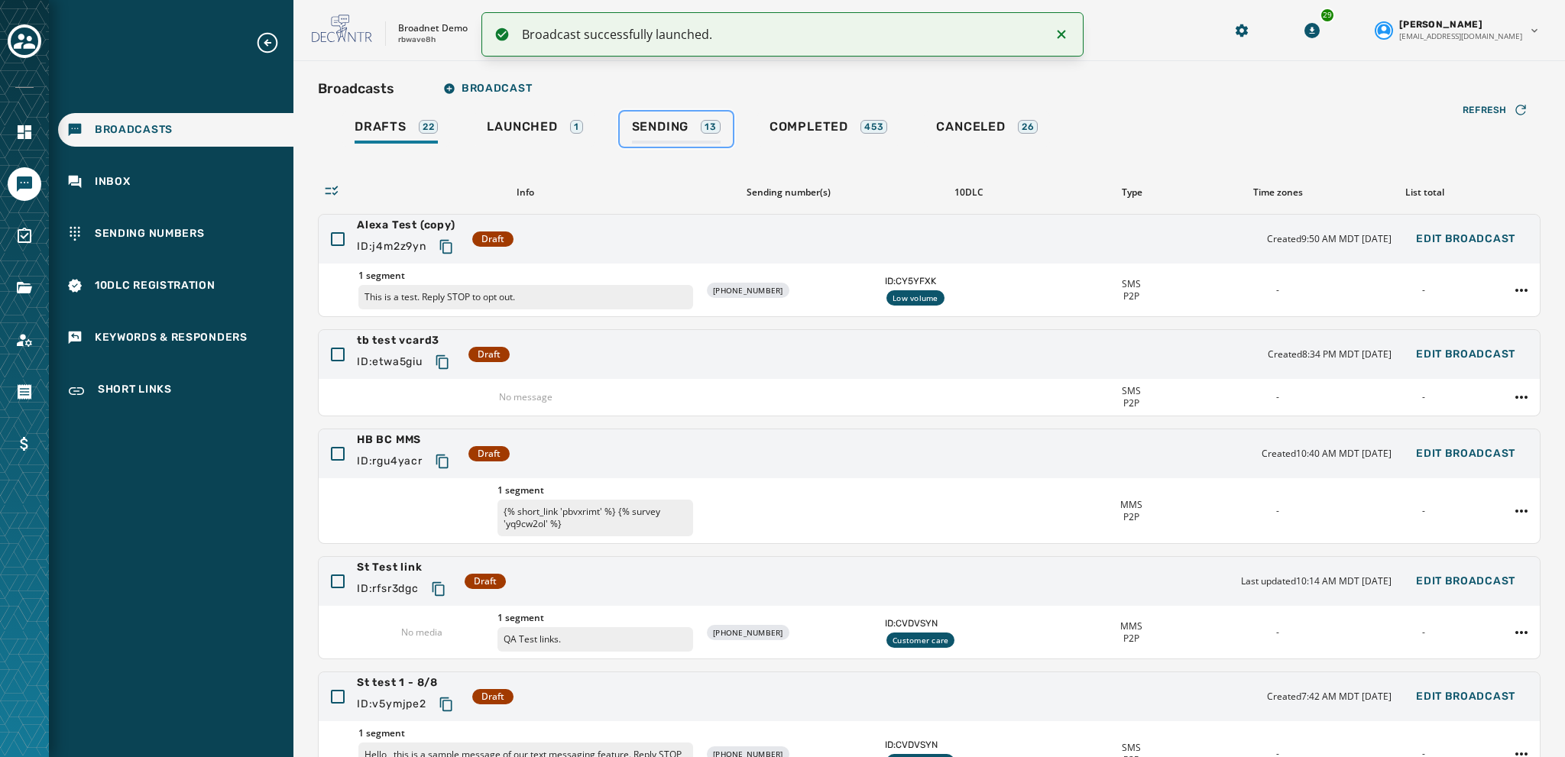
click at [663, 138] on div "Sending 13" at bounding box center [676, 131] width 89 height 24
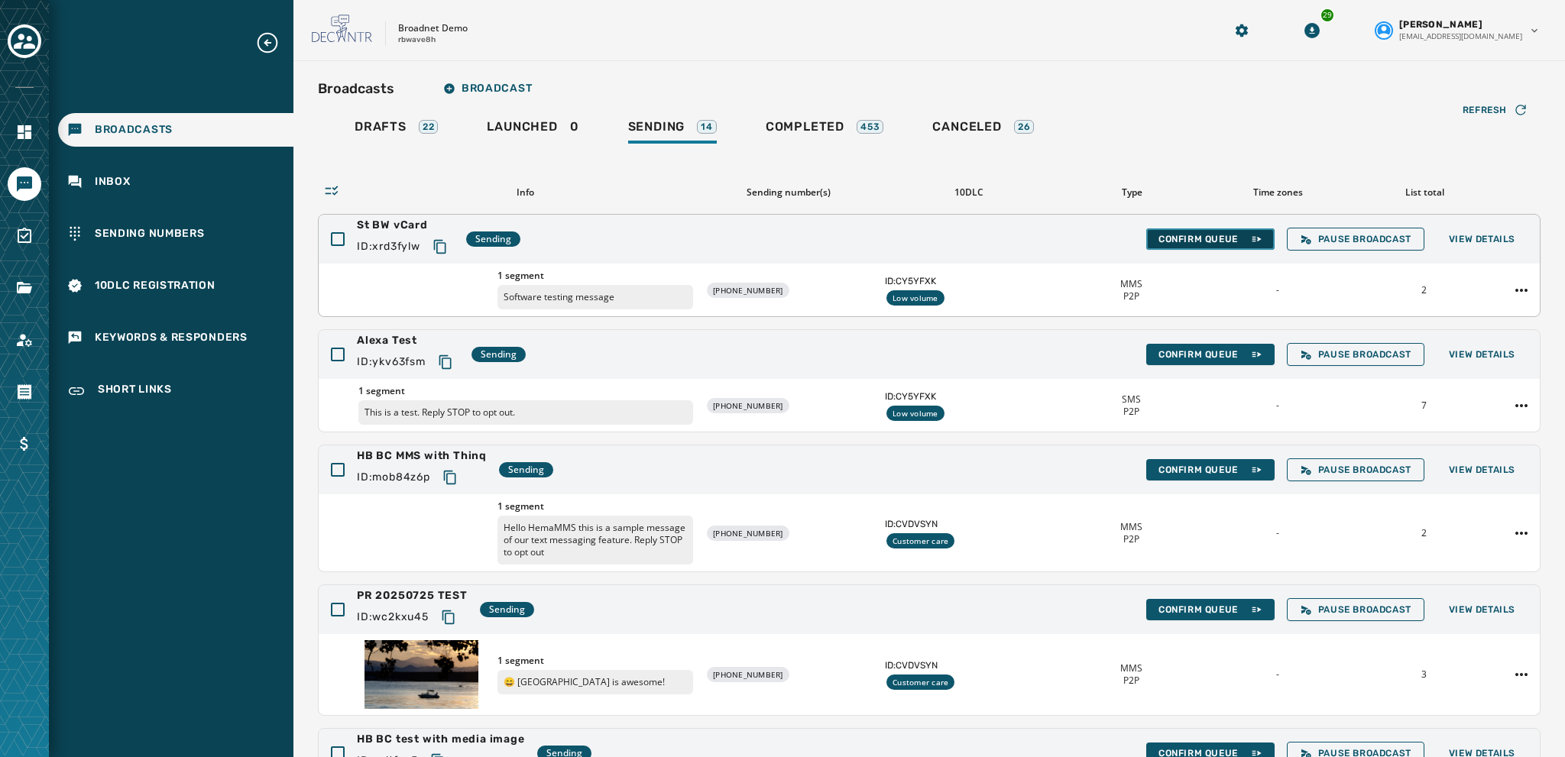
click at [1183, 243] on span "Confirm Queue" at bounding box center [1211, 239] width 104 height 12
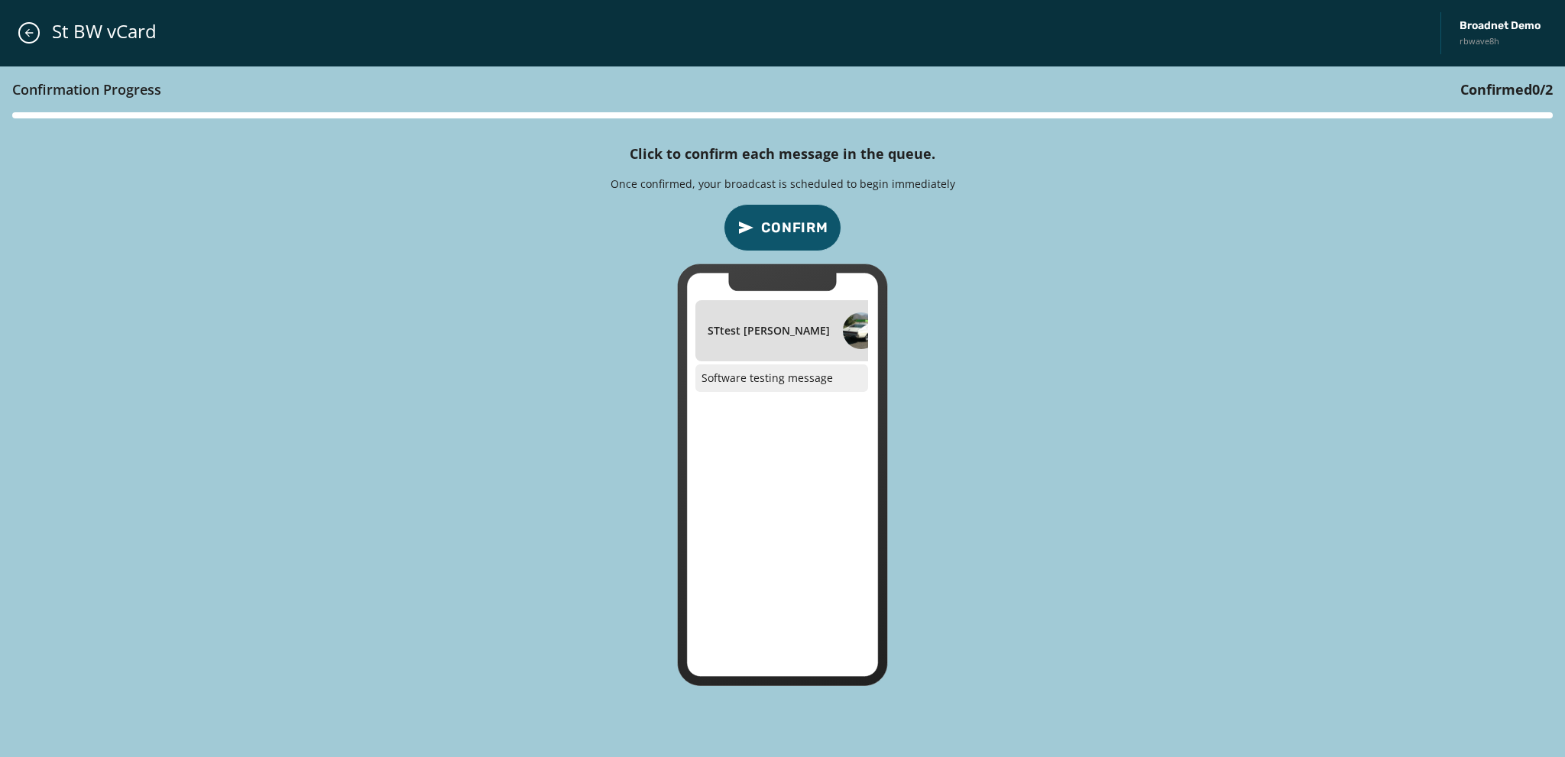
click at [801, 226] on span "Confirm" at bounding box center [794, 227] width 67 height 21
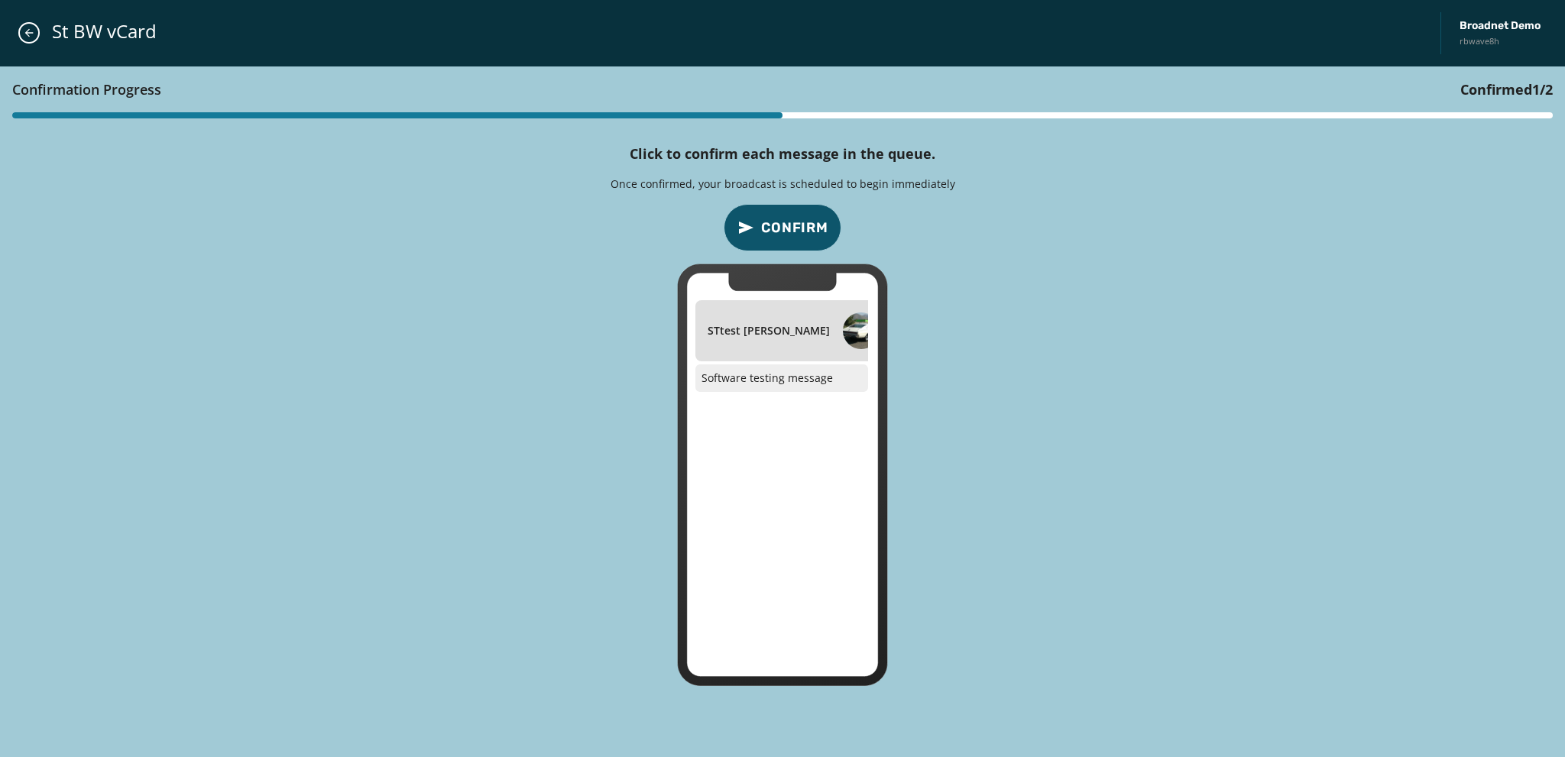
click at [801, 226] on span "Confirm" at bounding box center [794, 227] width 67 height 21
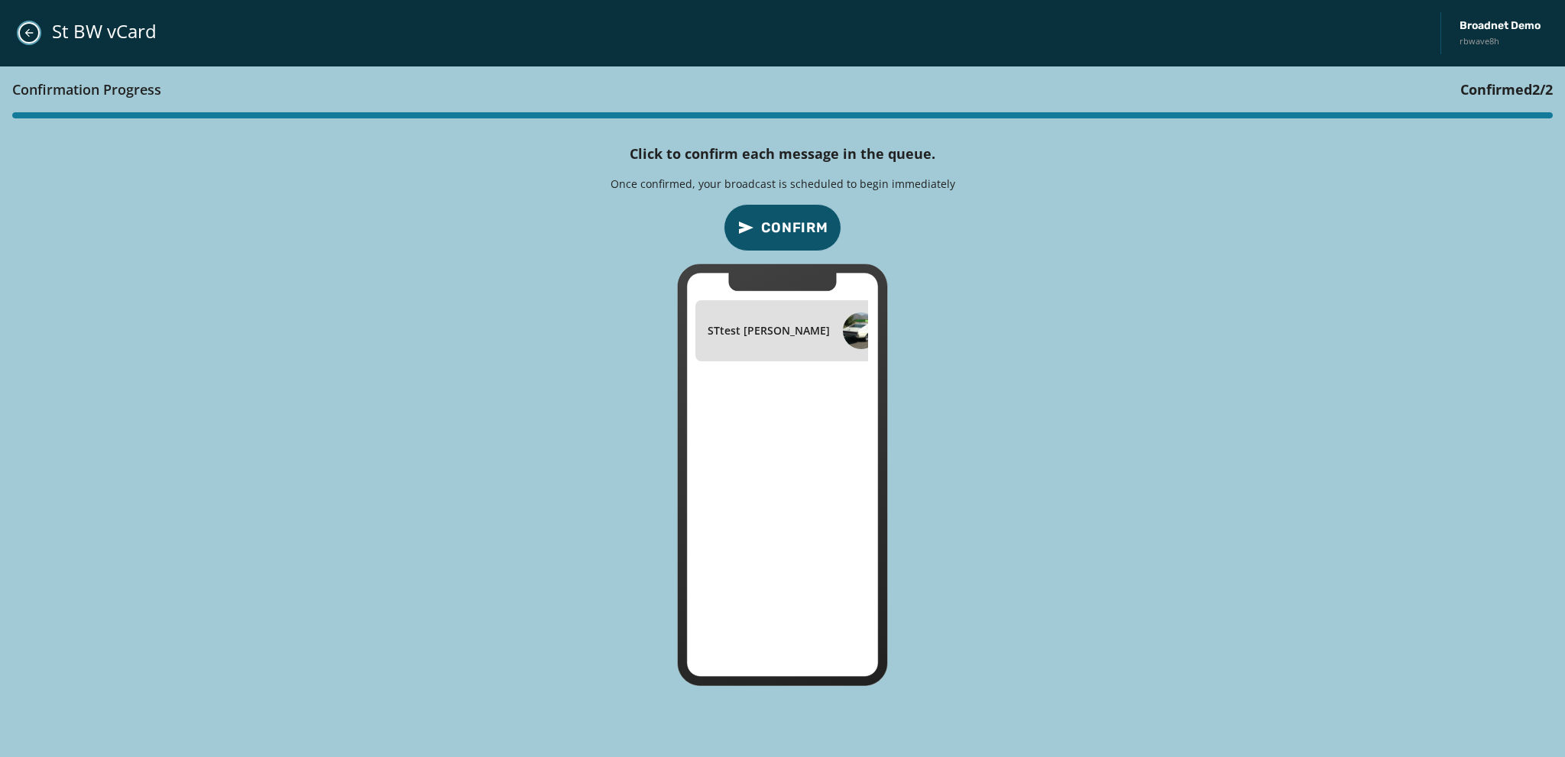
click at [25, 34] on icon "Close admin drawer" at bounding box center [29, 33] width 12 height 12
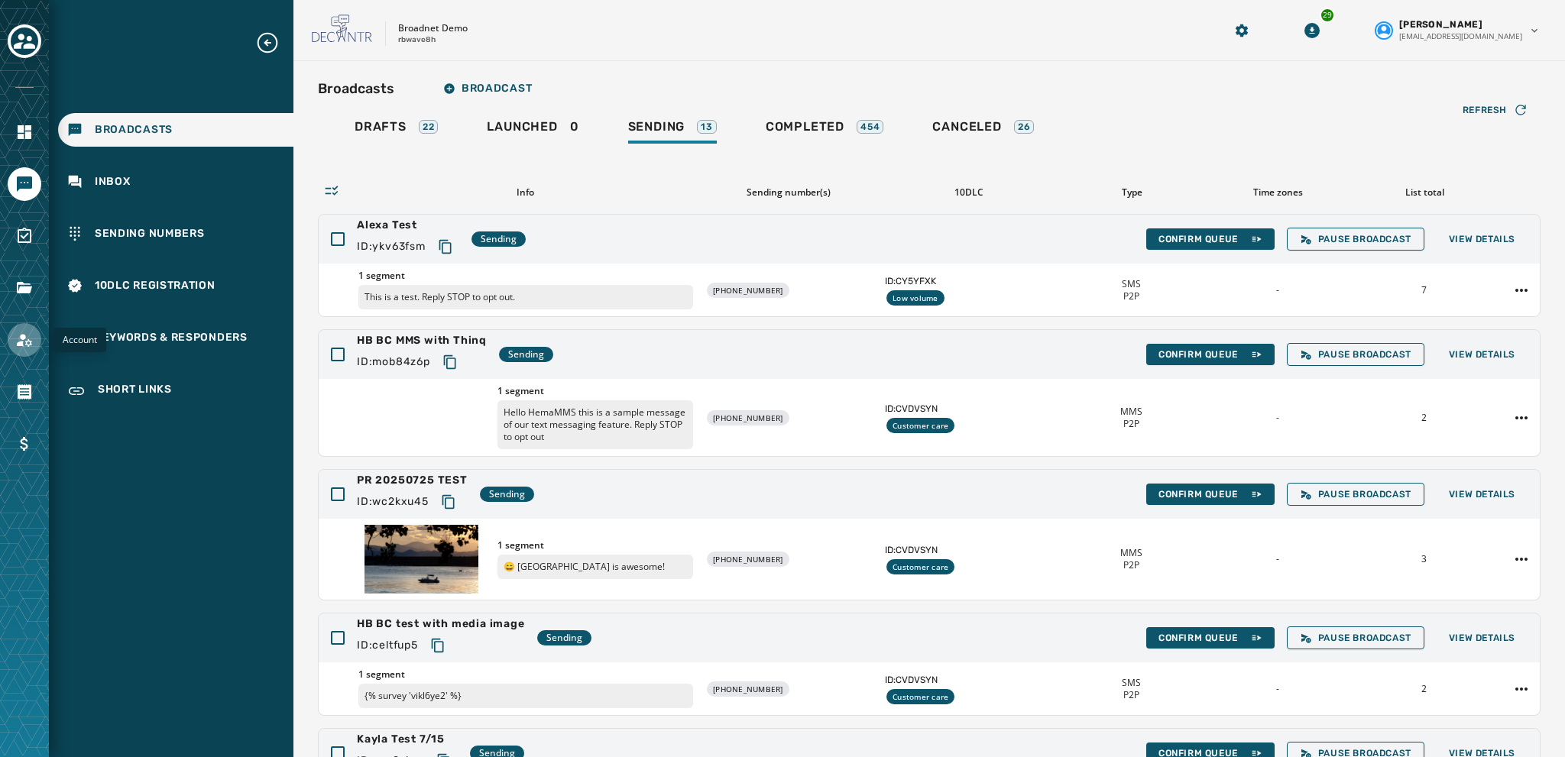
click at [18, 332] on icon "Navigate to Account" at bounding box center [24, 340] width 18 height 18
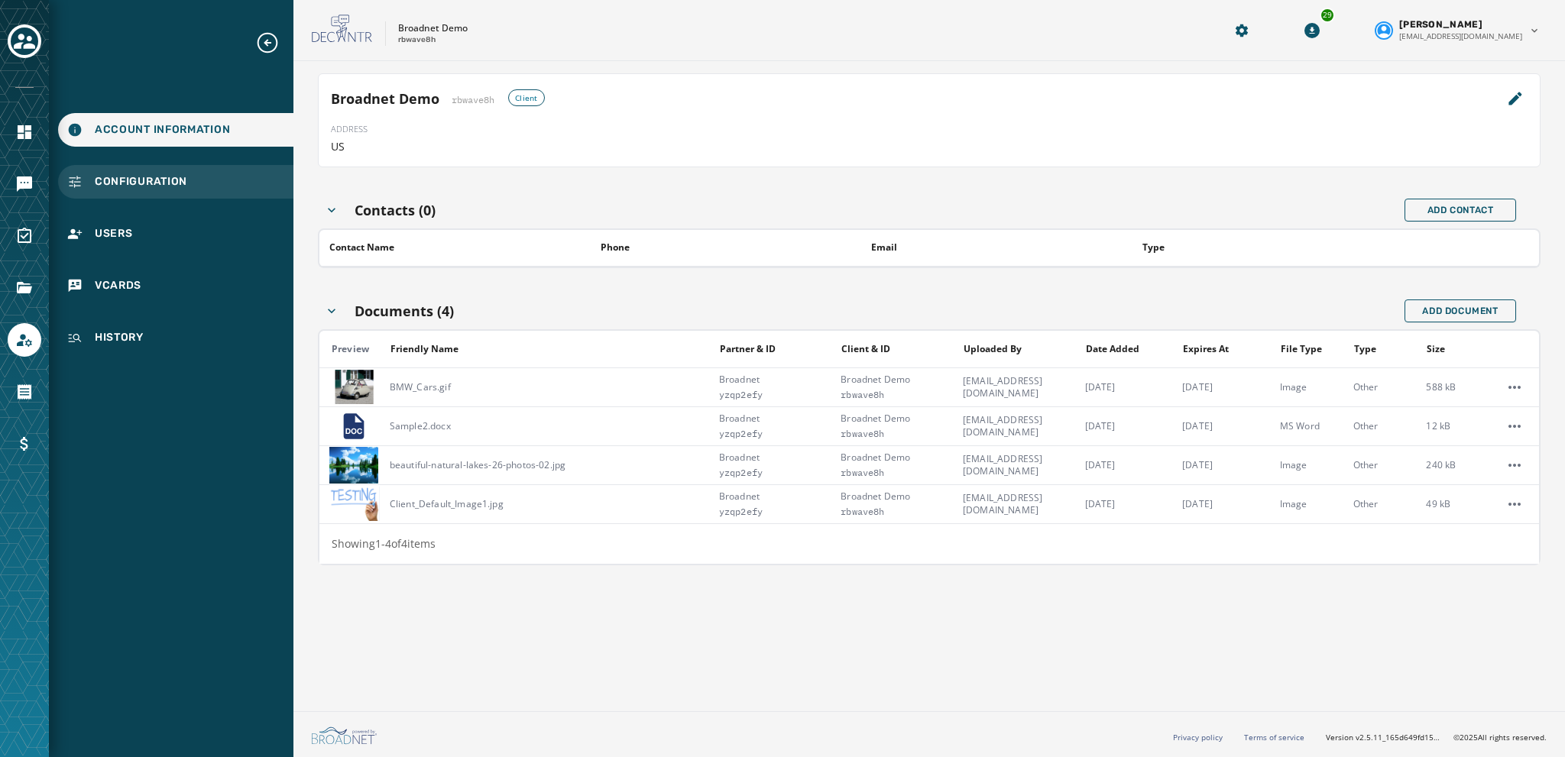
click at [125, 183] on span "Configuration" at bounding box center [141, 181] width 92 height 15
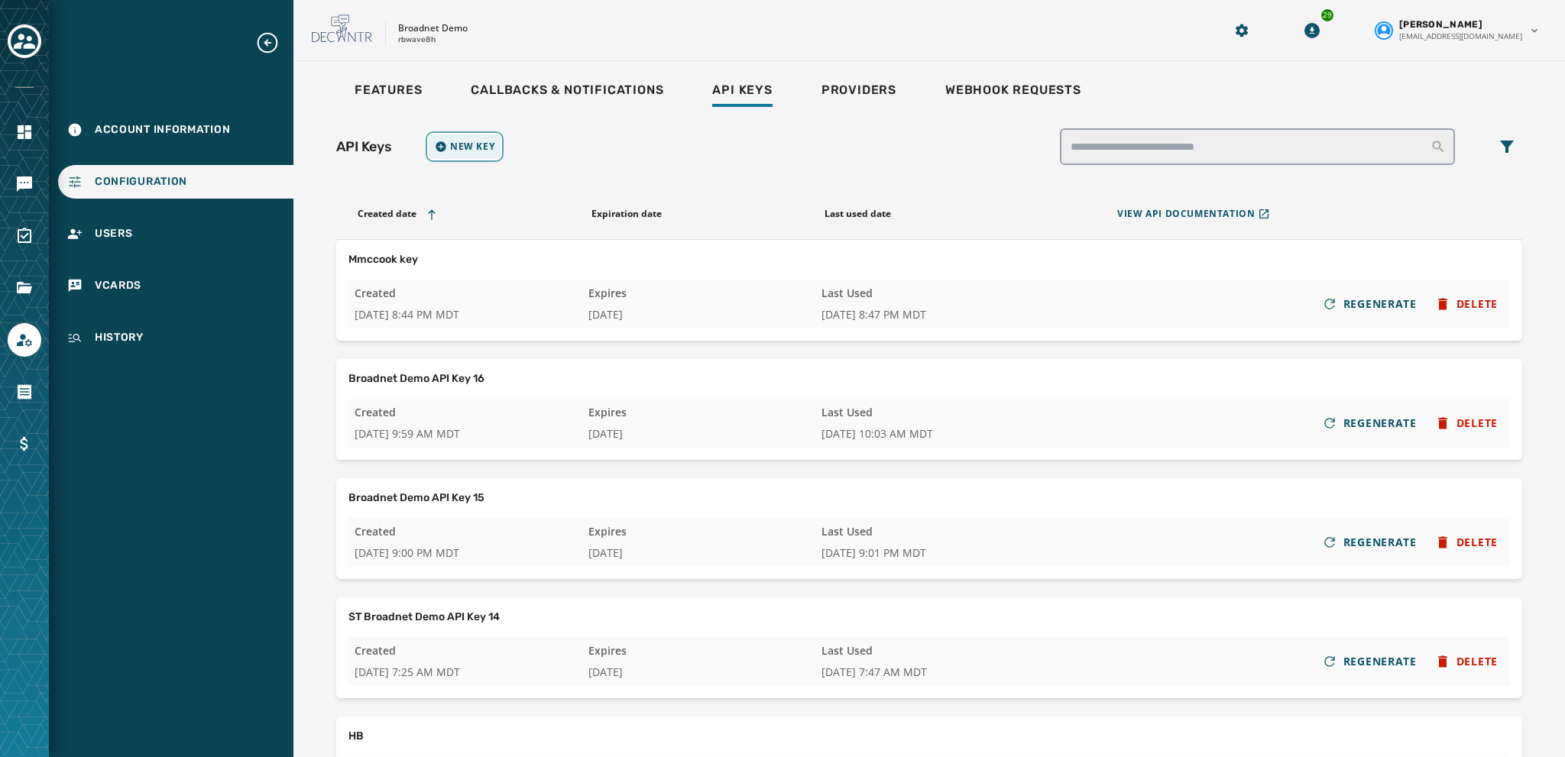
click at [462, 143] on span "New Key" at bounding box center [472, 147] width 44 height 12
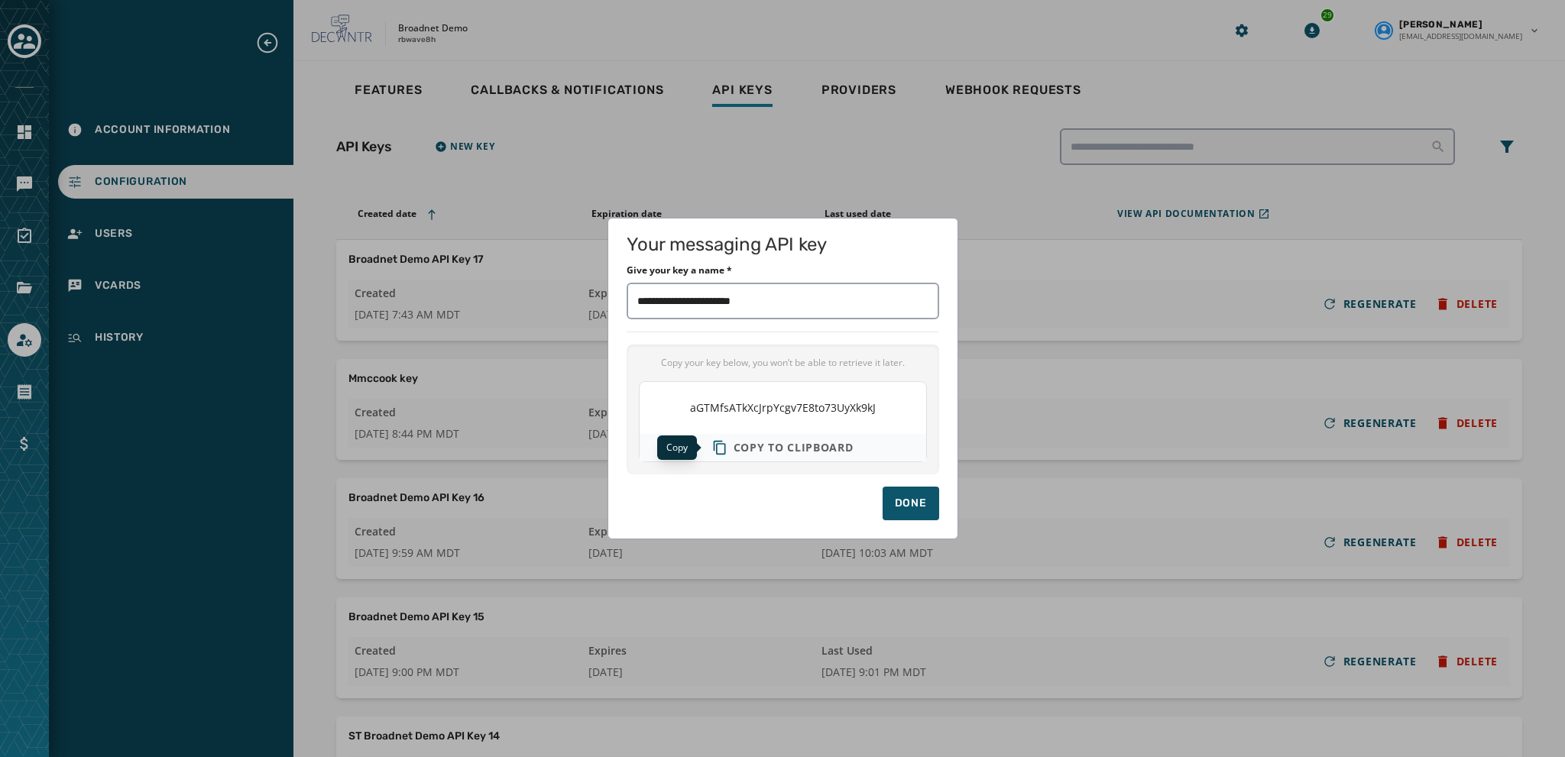
click at [790, 444] on span "Copy to clipboard" at bounding box center [794, 447] width 120 height 15
click at [893, 251] on h1 "Your messaging API key" at bounding box center [783, 244] width 313 height 15
click at [910, 507] on div "Done" at bounding box center [911, 503] width 32 height 15
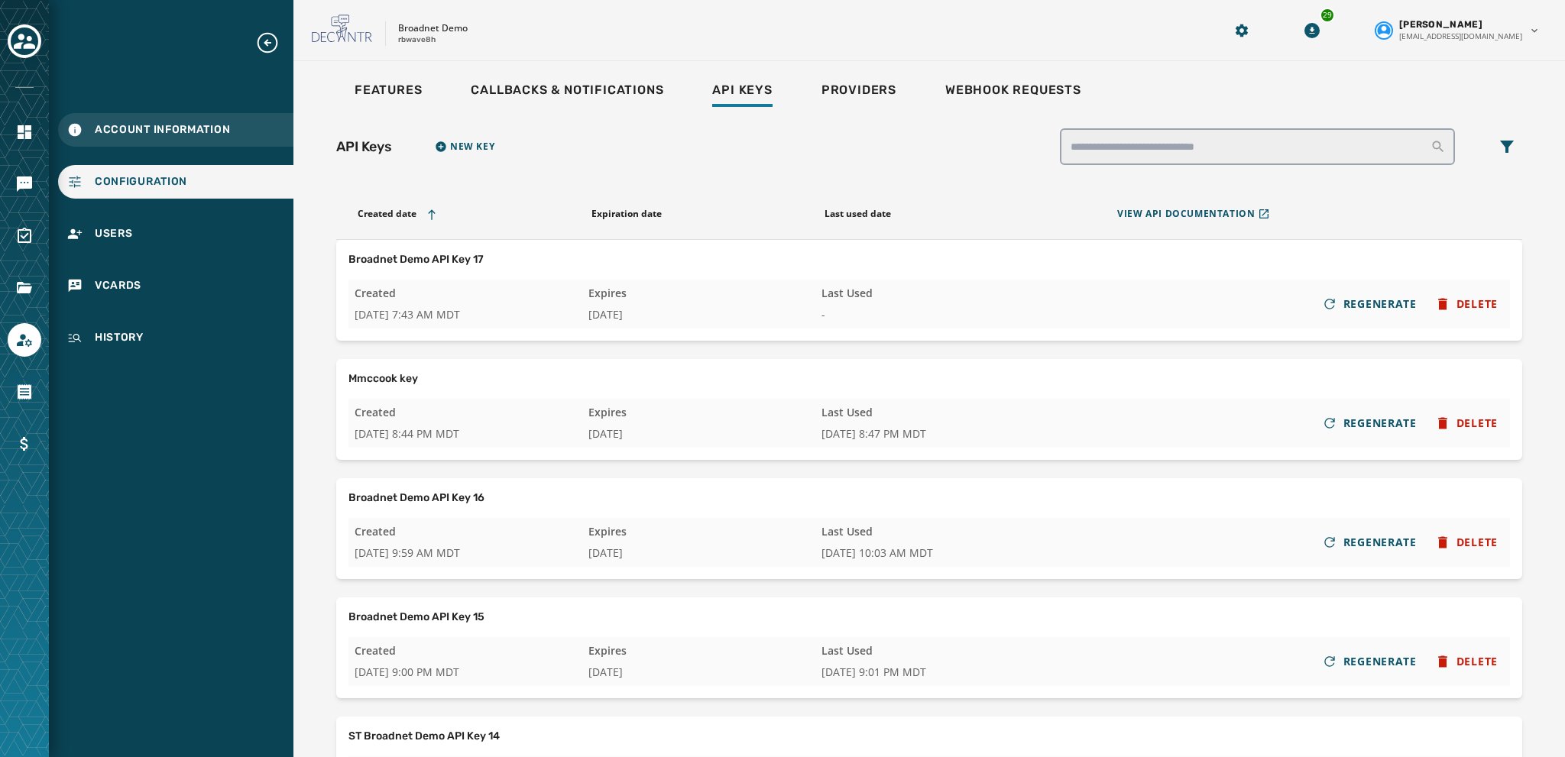
click at [116, 127] on span "Account Information" at bounding box center [162, 129] width 135 height 15
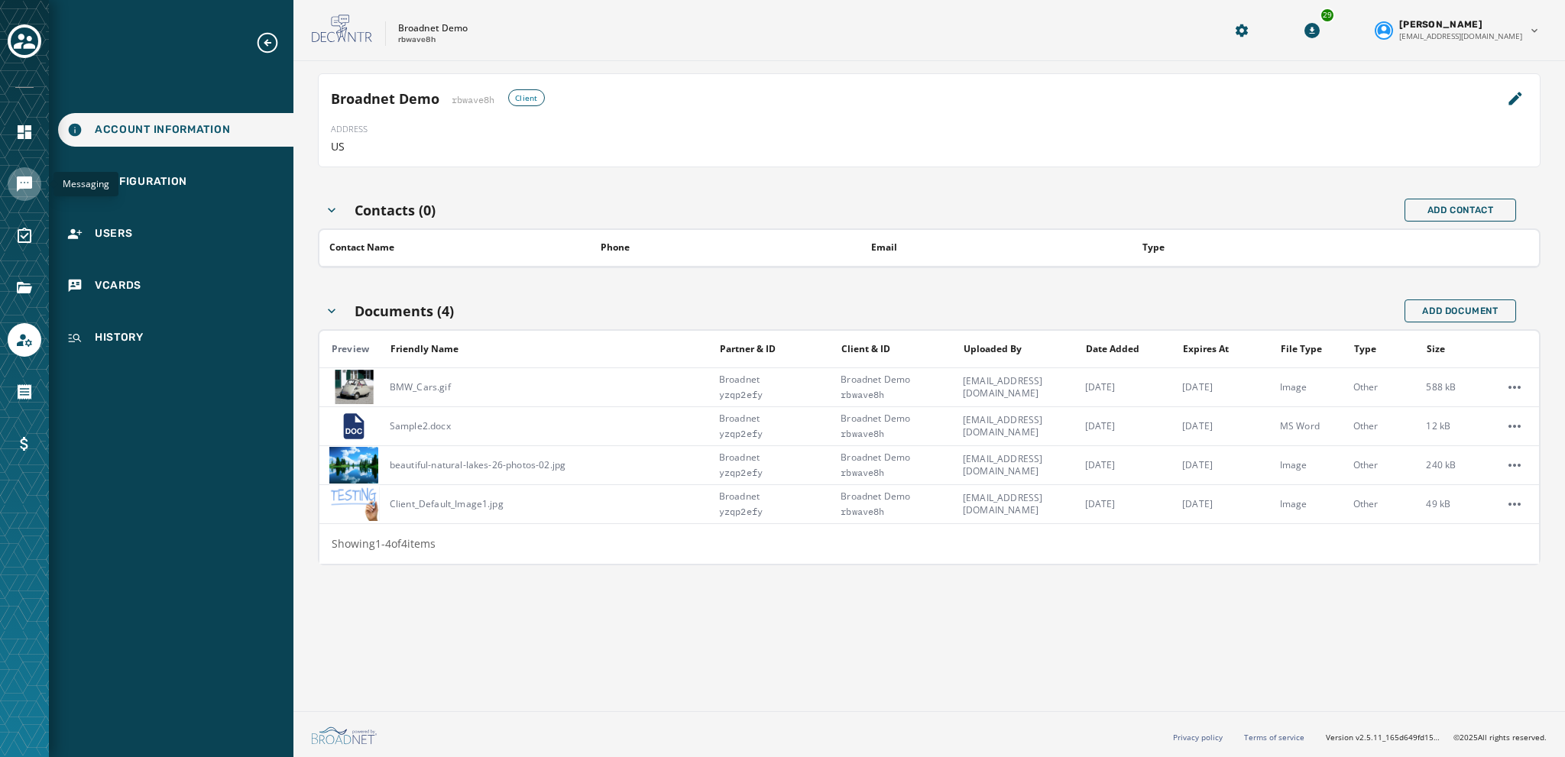
click at [28, 183] on icon "Navigate to Messaging" at bounding box center [24, 184] width 15 height 15
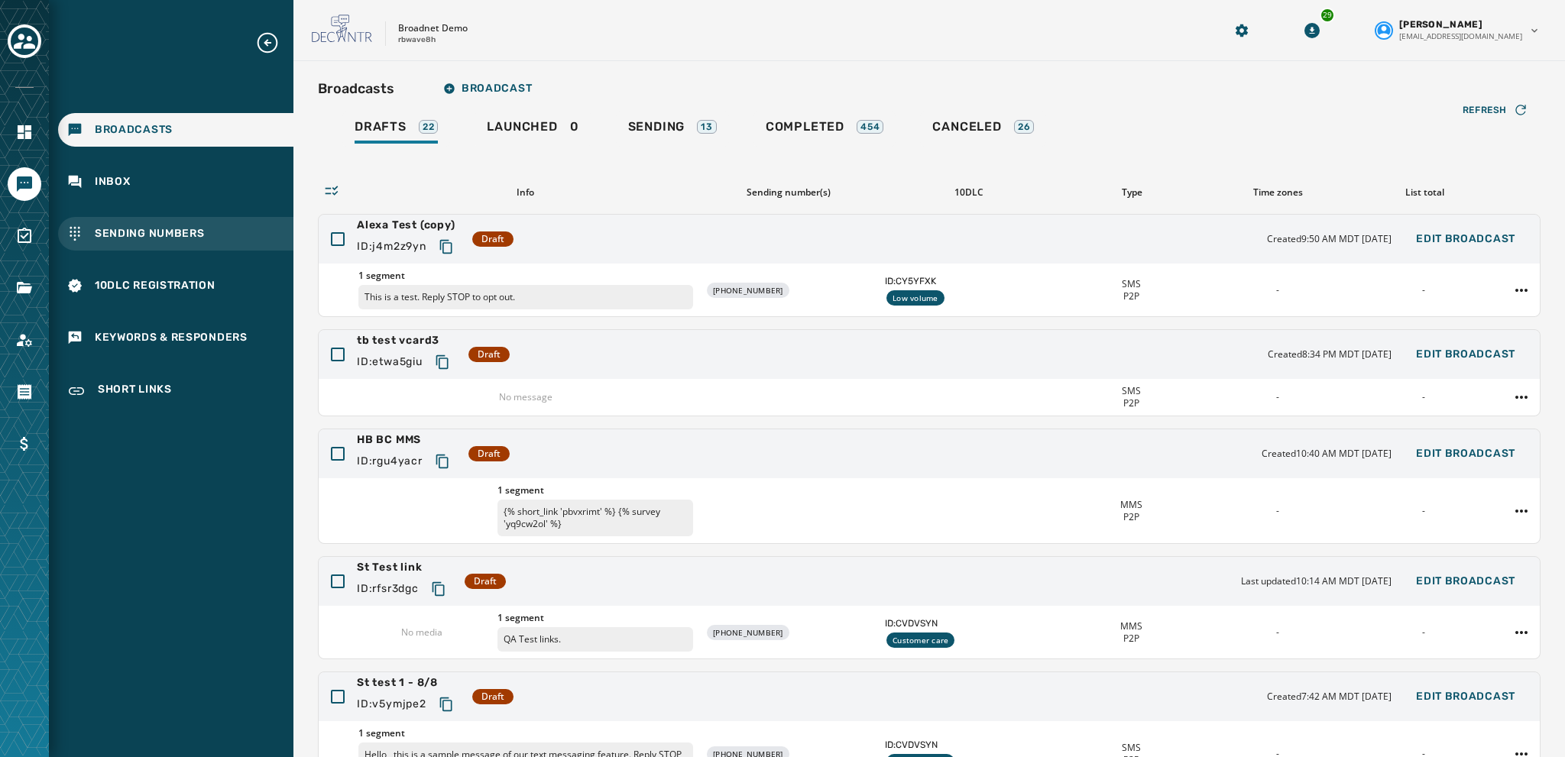
click at [107, 233] on span "Sending Numbers" at bounding box center [150, 233] width 110 height 15
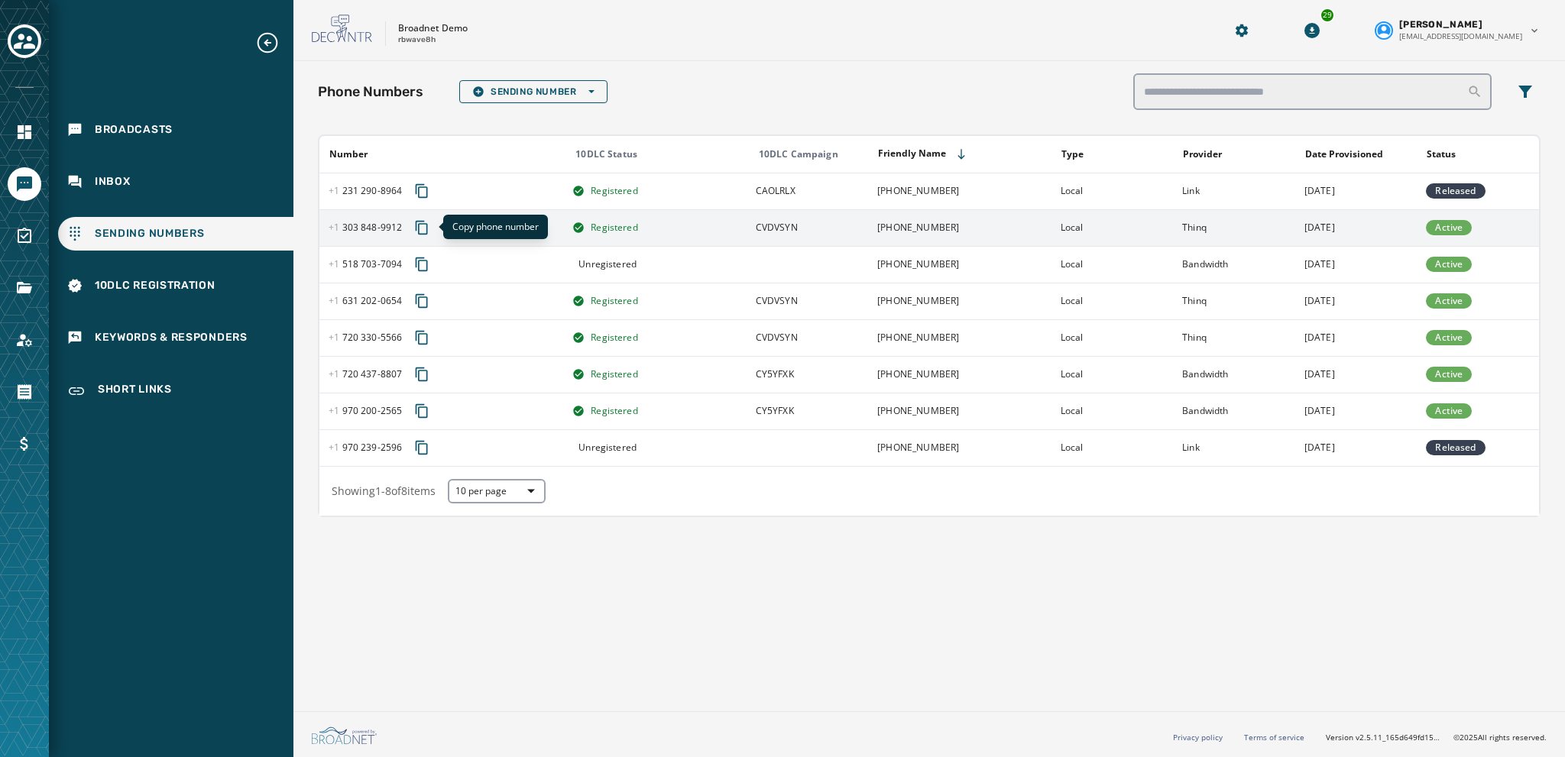
click at [417, 228] on icon "Copy phone number to clipboard" at bounding box center [422, 228] width 12 height 14
click at [417, 225] on icon "Copy phone number to clipboard" at bounding box center [422, 228] width 12 height 14
click at [362, 222] on span "[PHONE_NUMBER] - 9912" at bounding box center [365, 228] width 73 height 12
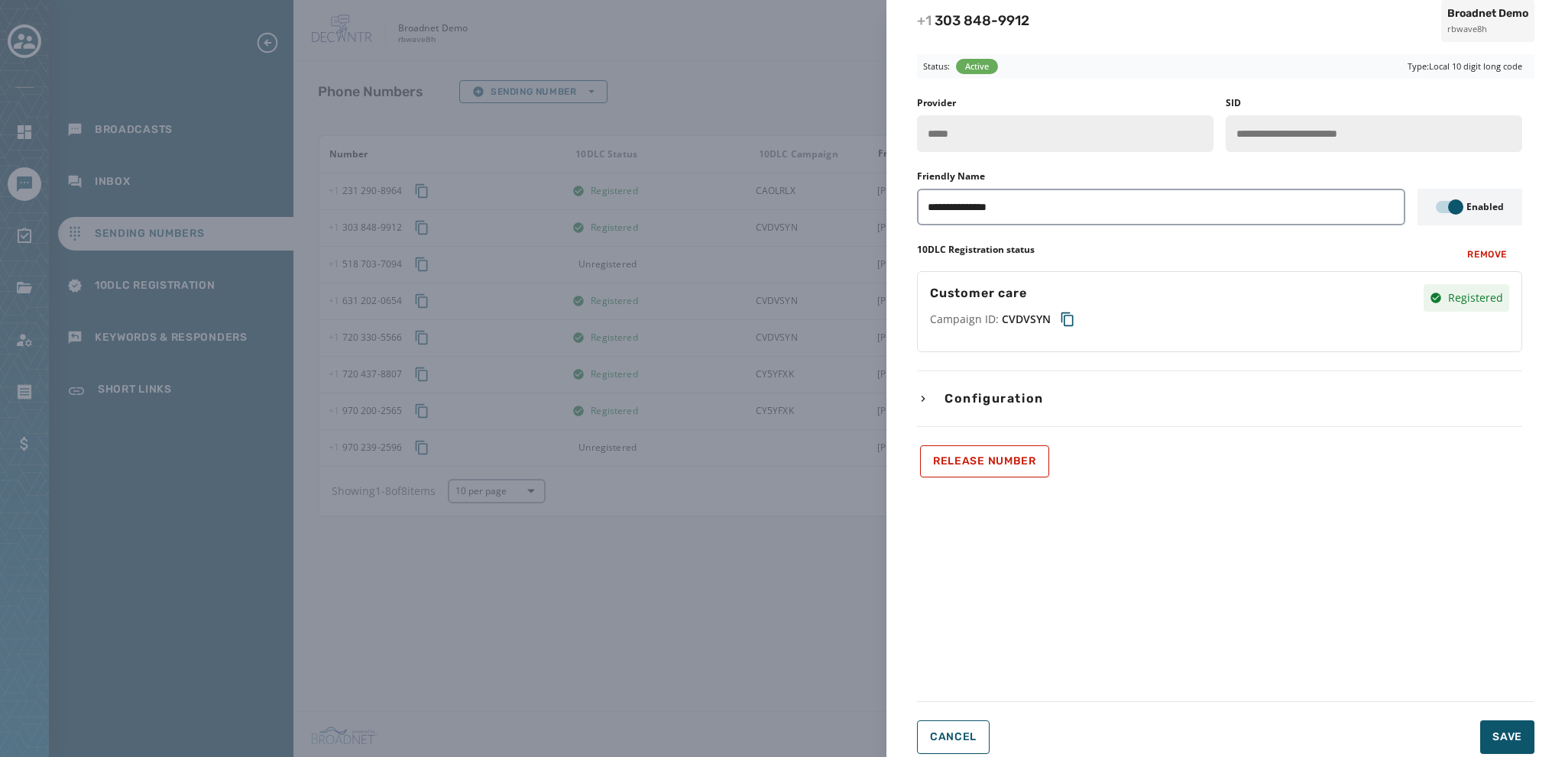
click at [921, 394] on icon "button" at bounding box center [923, 399] width 12 height 12
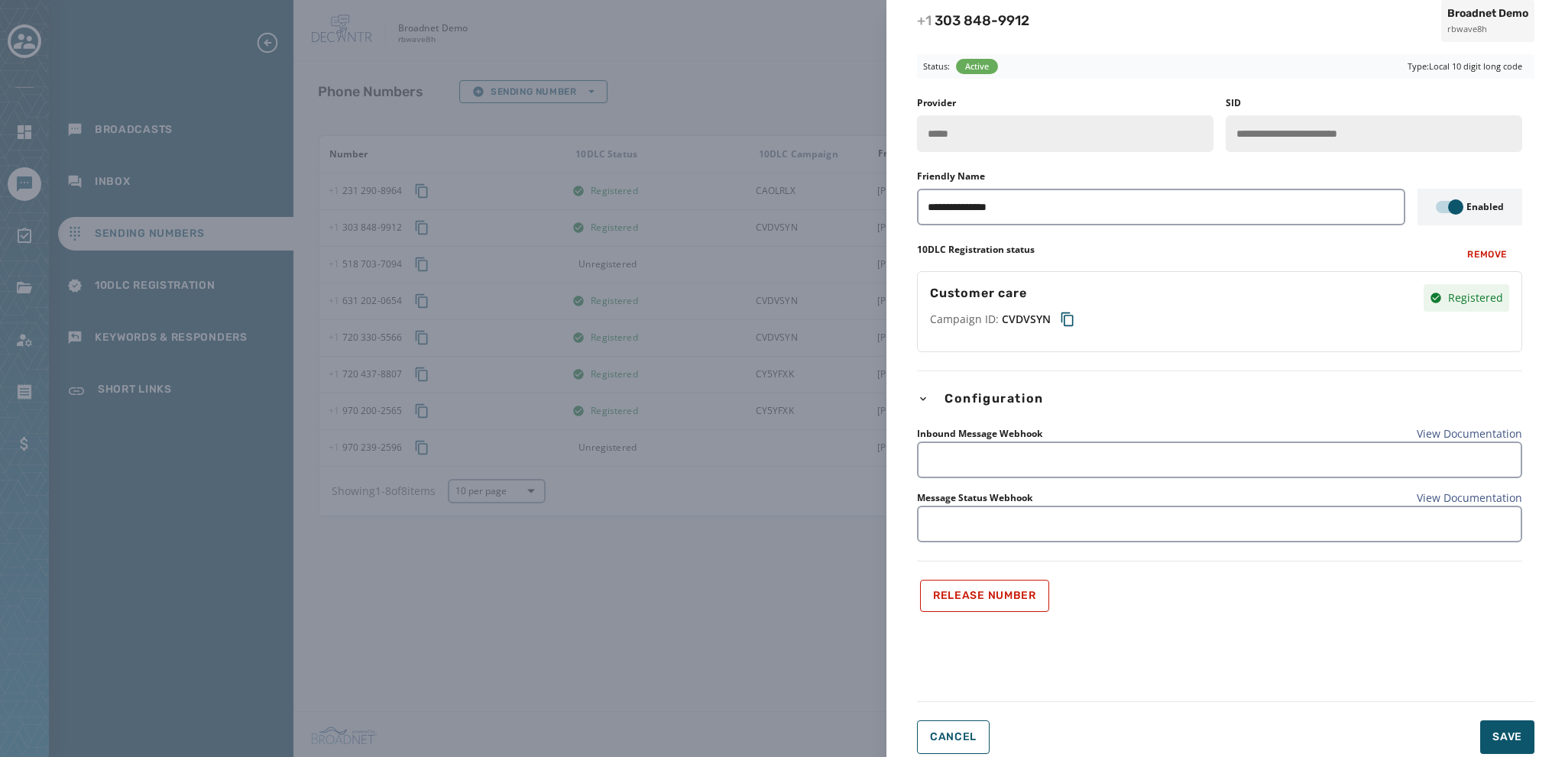
click at [725, 599] on div "**********" at bounding box center [782, 378] width 1565 height 757
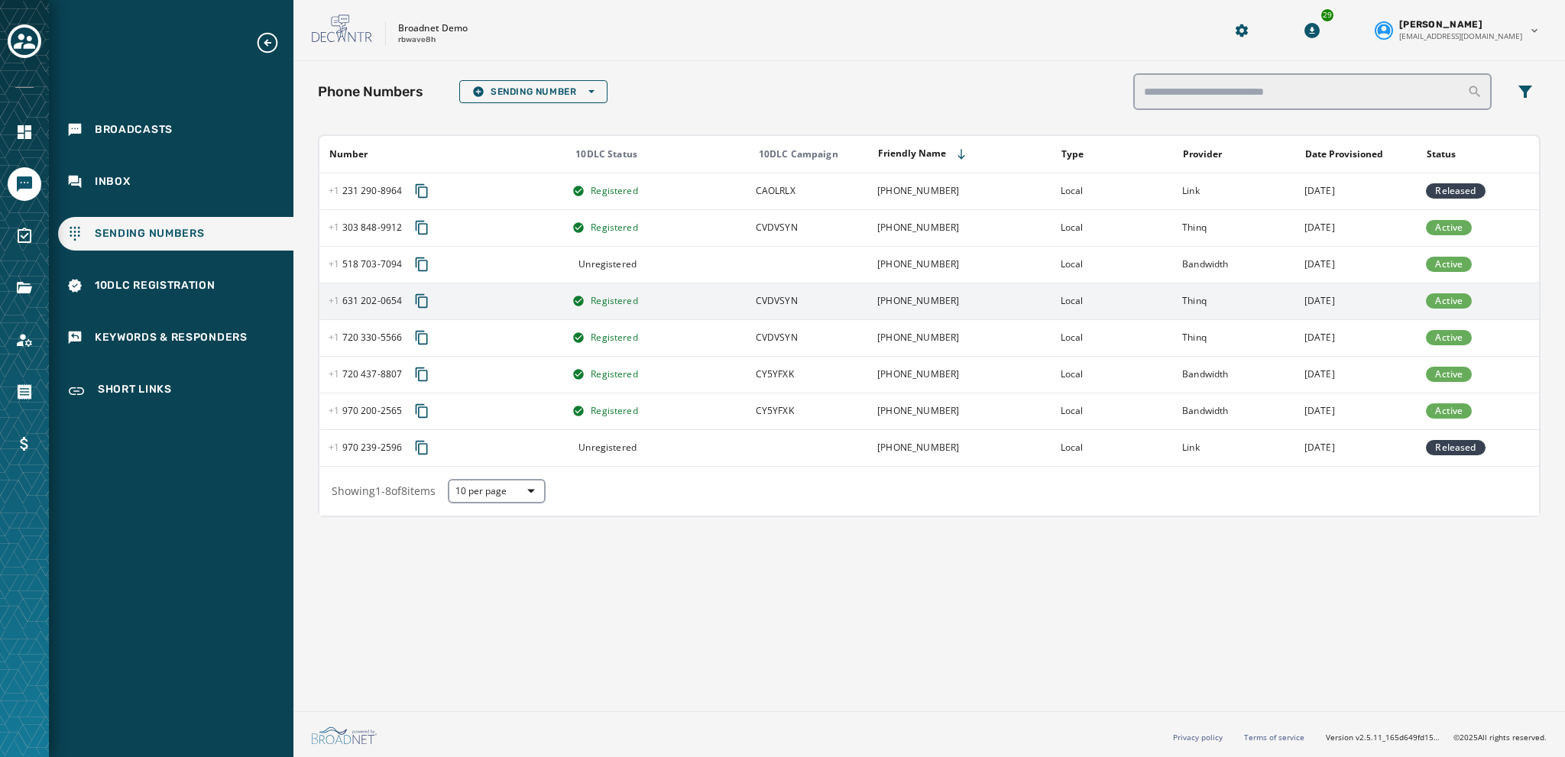
click at [371, 299] on span "[PHONE_NUMBER] - 0654" at bounding box center [365, 301] width 73 height 12
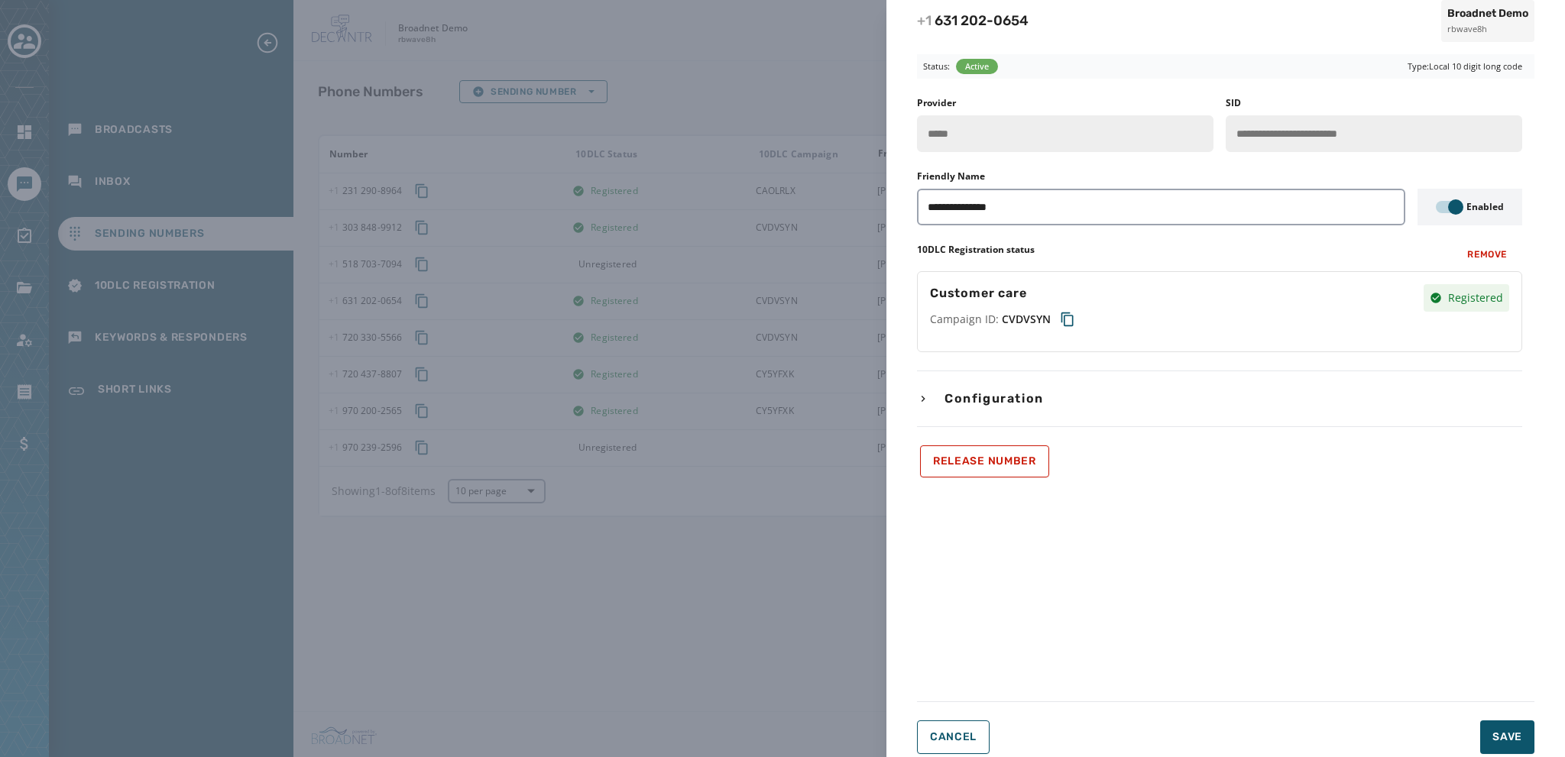
click at [926, 393] on icon "button" at bounding box center [923, 399] width 12 height 12
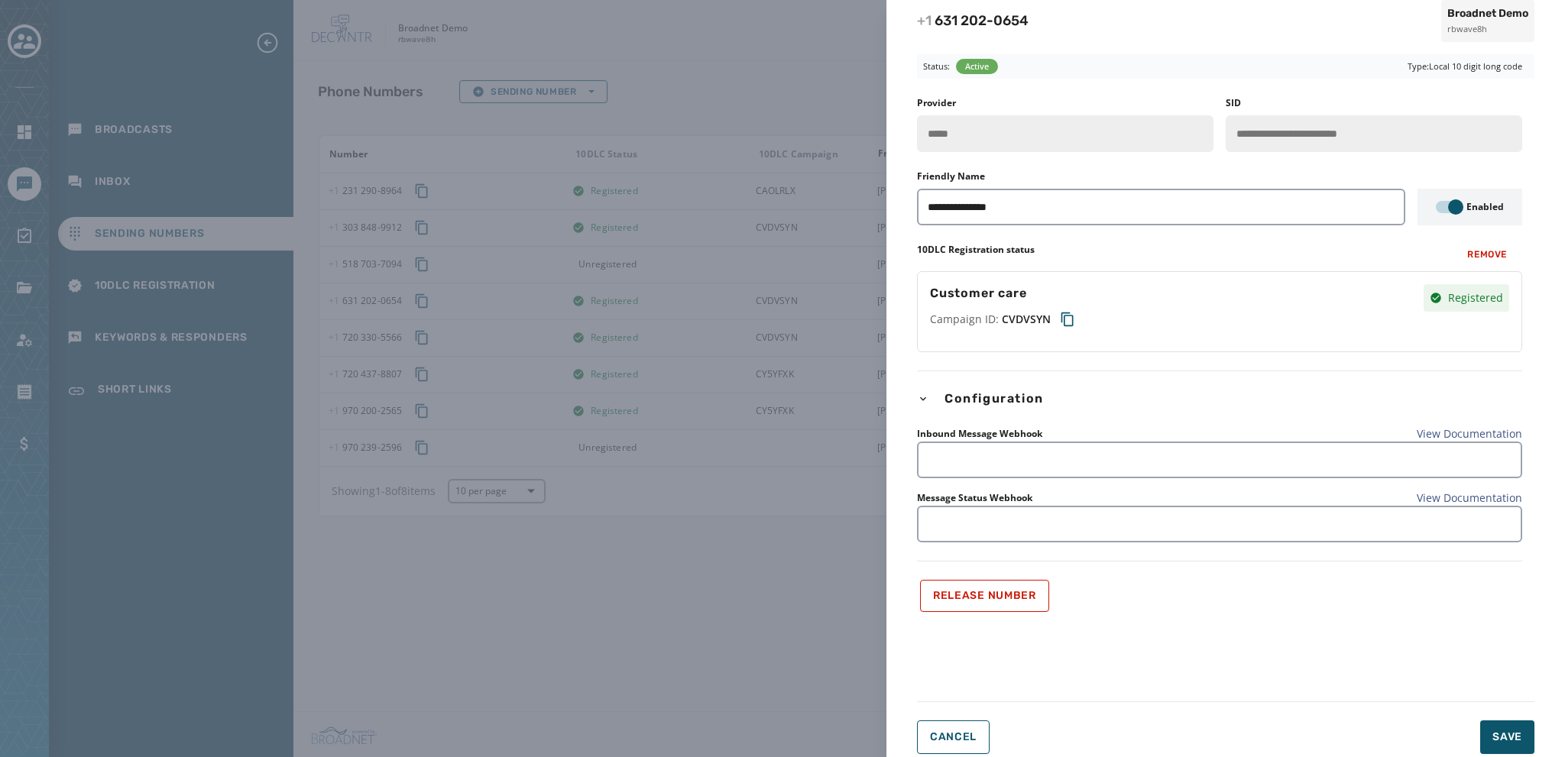
click at [792, 560] on div "**********" at bounding box center [782, 378] width 1565 height 757
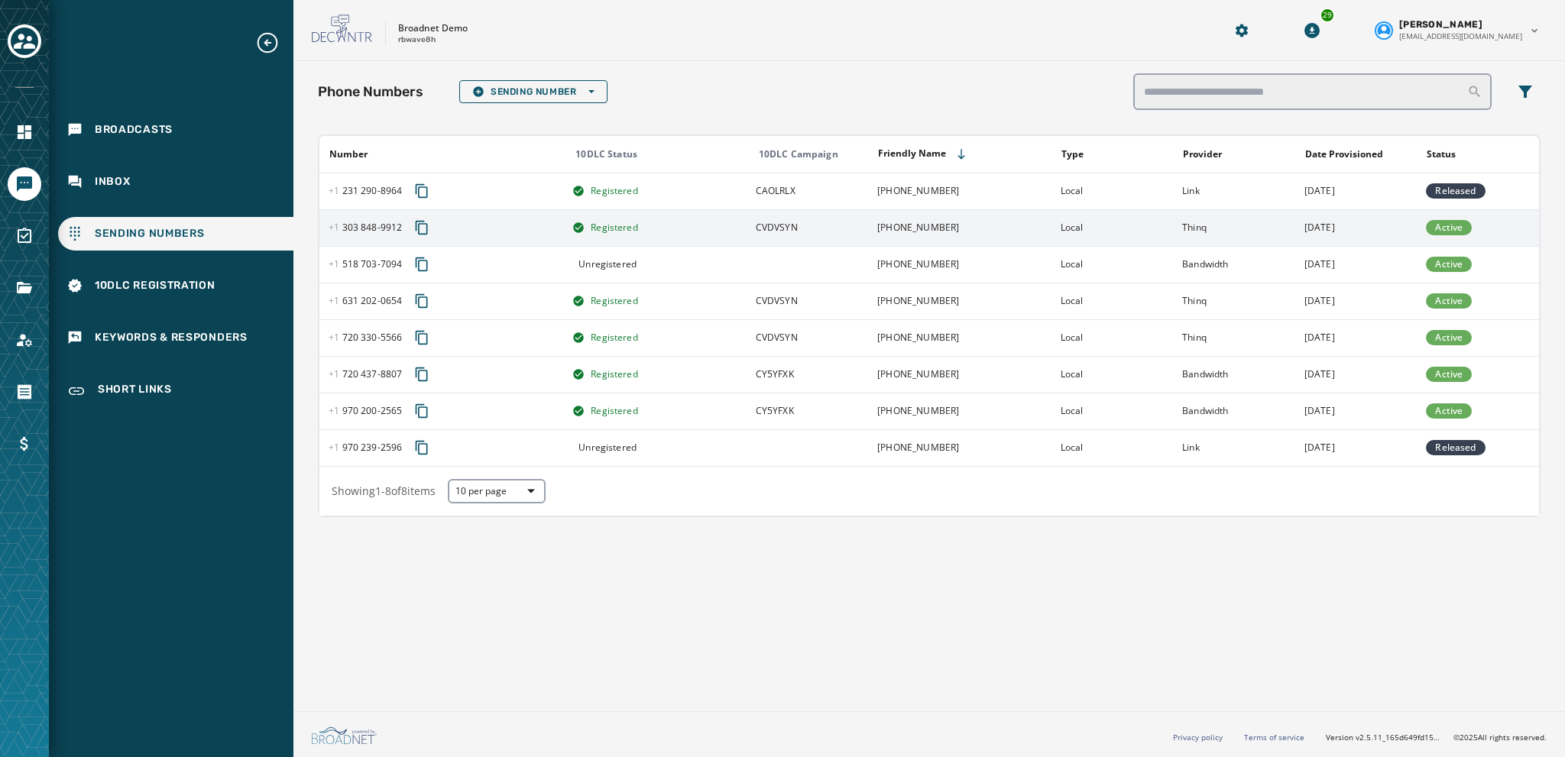
click at [378, 225] on span "[PHONE_NUMBER] - 9912" at bounding box center [365, 228] width 73 height 12
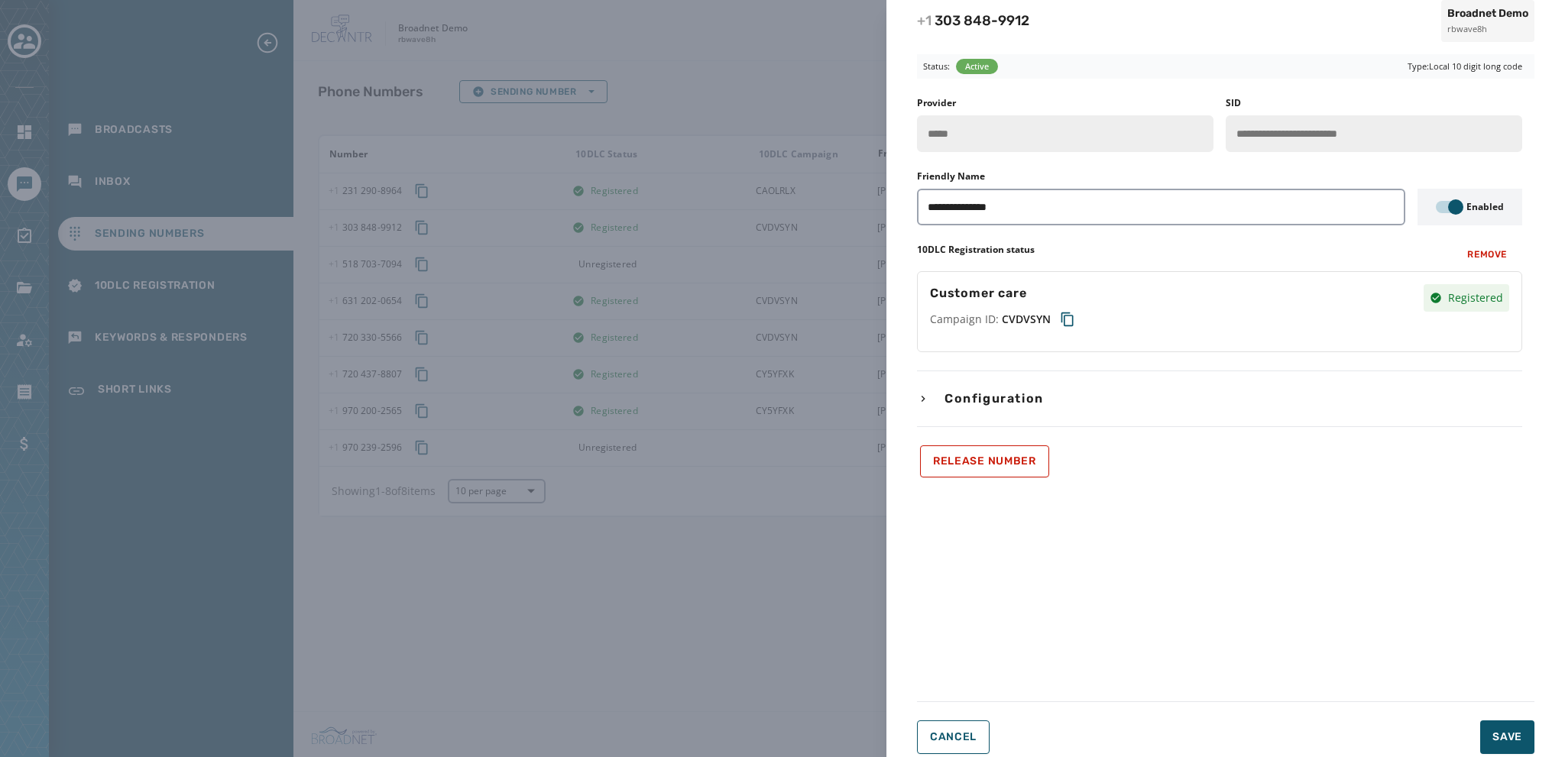
click at [924, 397] on icon "button" at bounding box center [924, 399] width 4 height 6
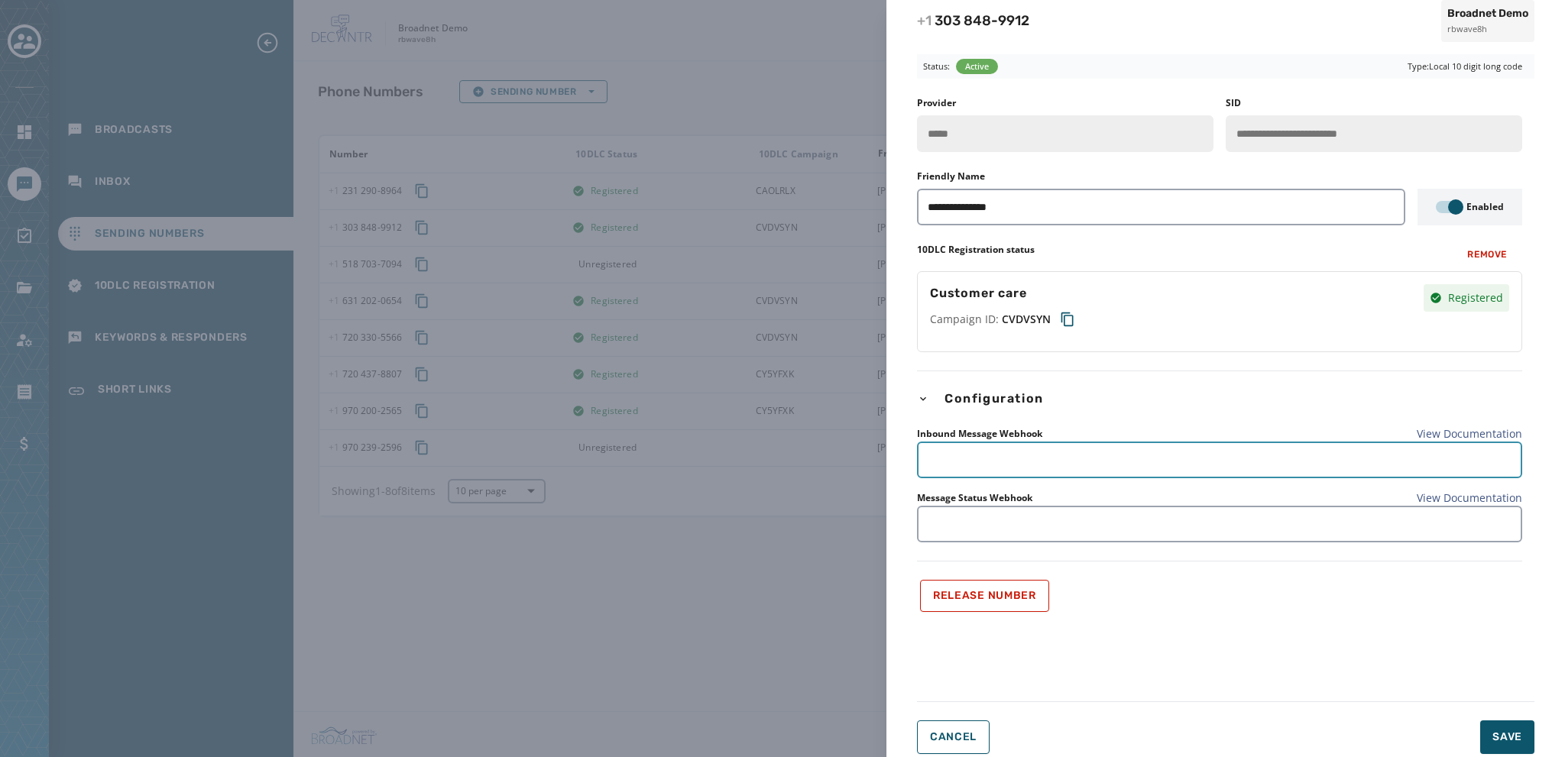
paste input "**********"
type input "**********"
paste input "**********"
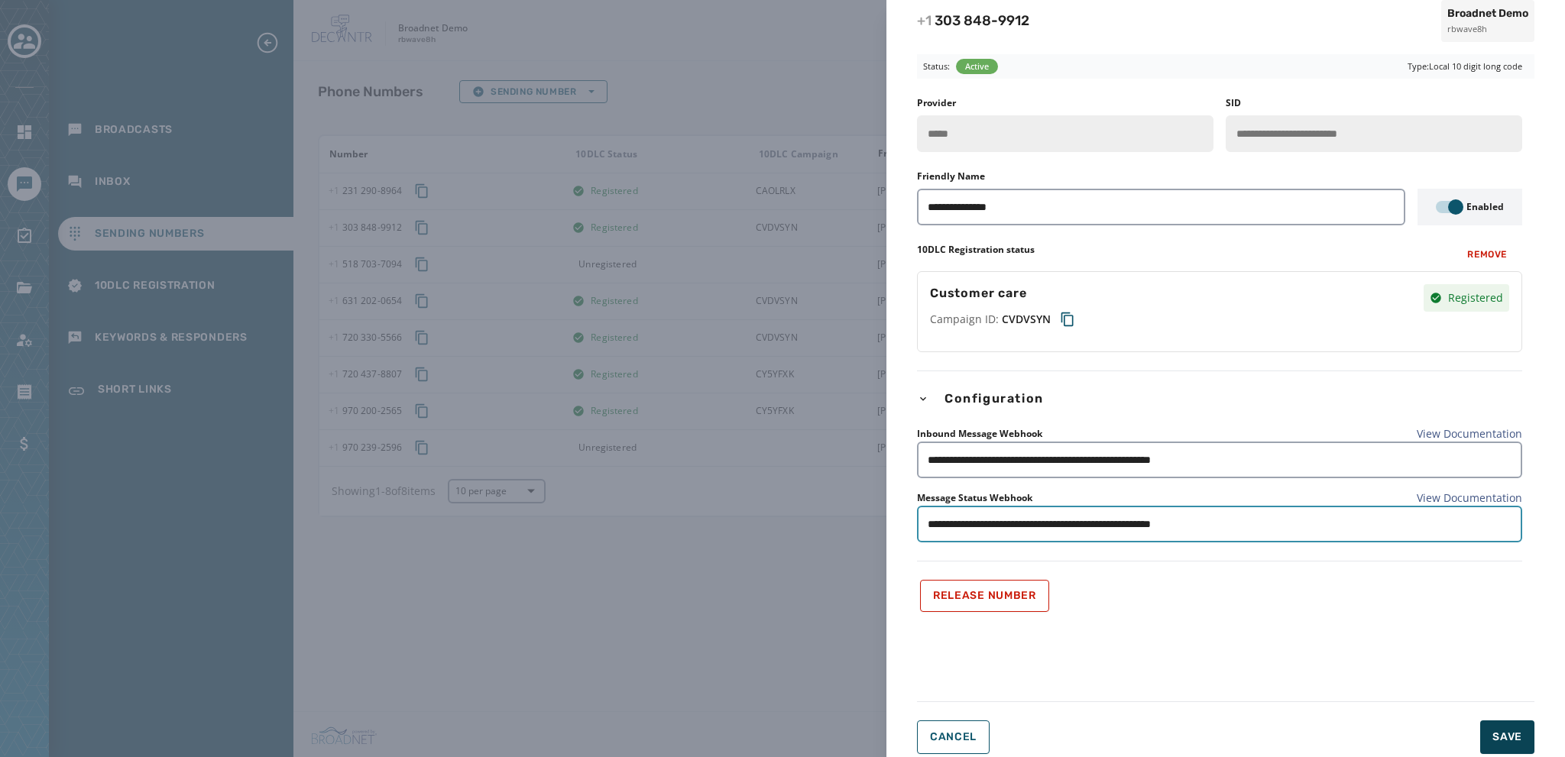
type input "**********"
click at [1495, 737] on span "Save" at bounding box center [1508, 737] width 30 height 15
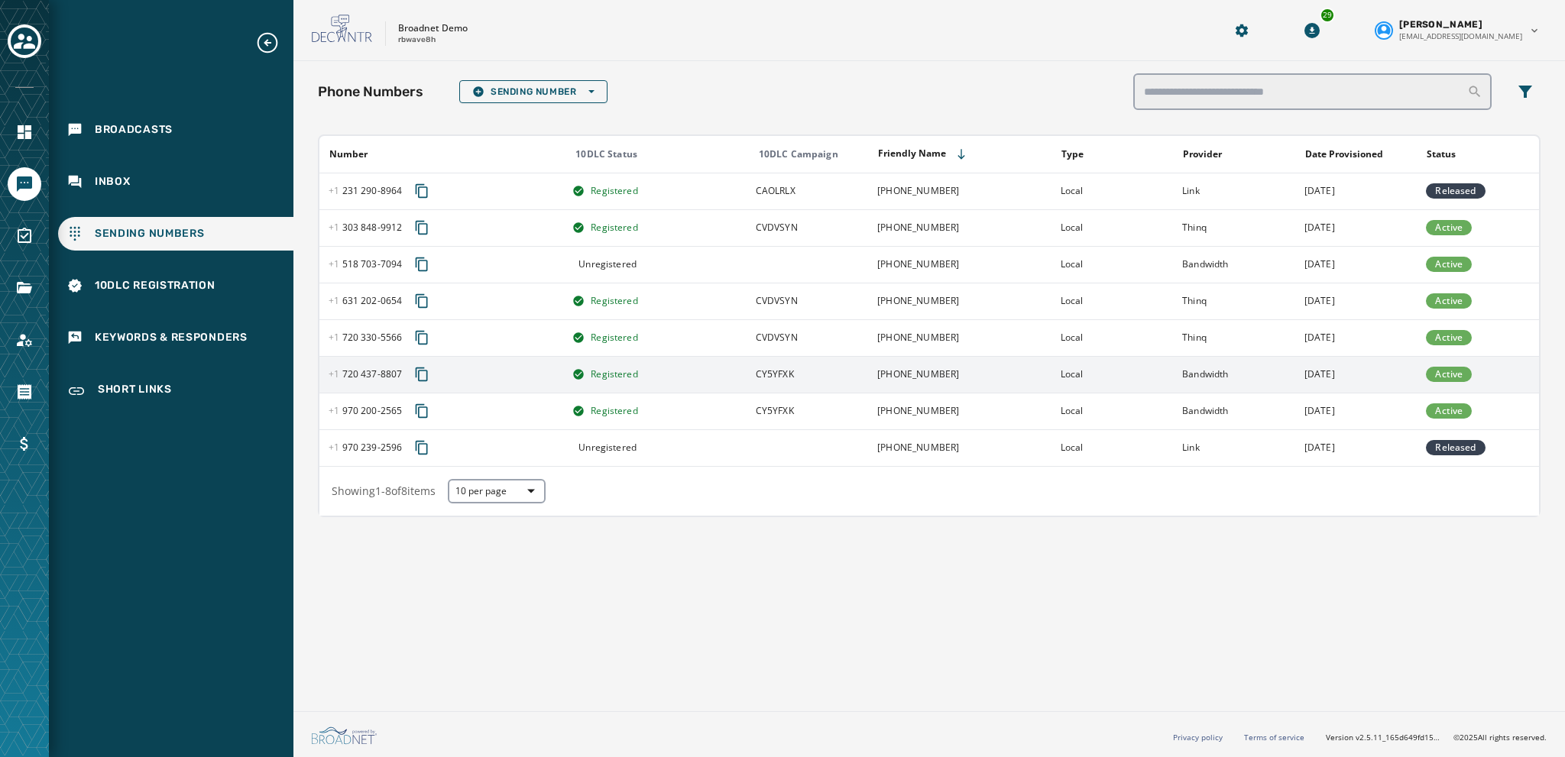
click at [357, 369] on span "[PHONE_NUMBER] - 8807" at bounding box center [365, 374] width 73 height 12
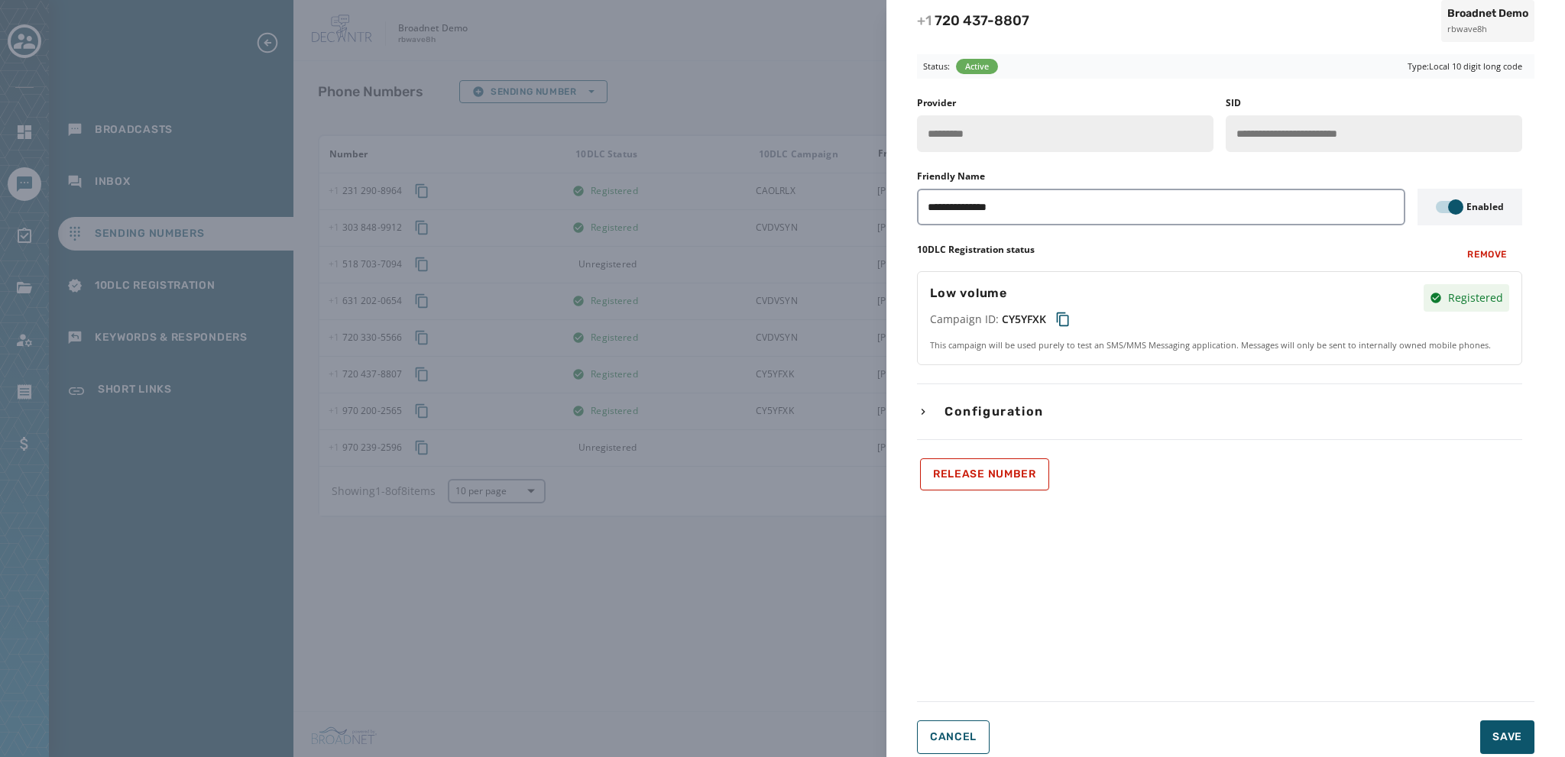
click at [923, 413] on icon "button" at bounding box center [923, 412] width 12 height 12
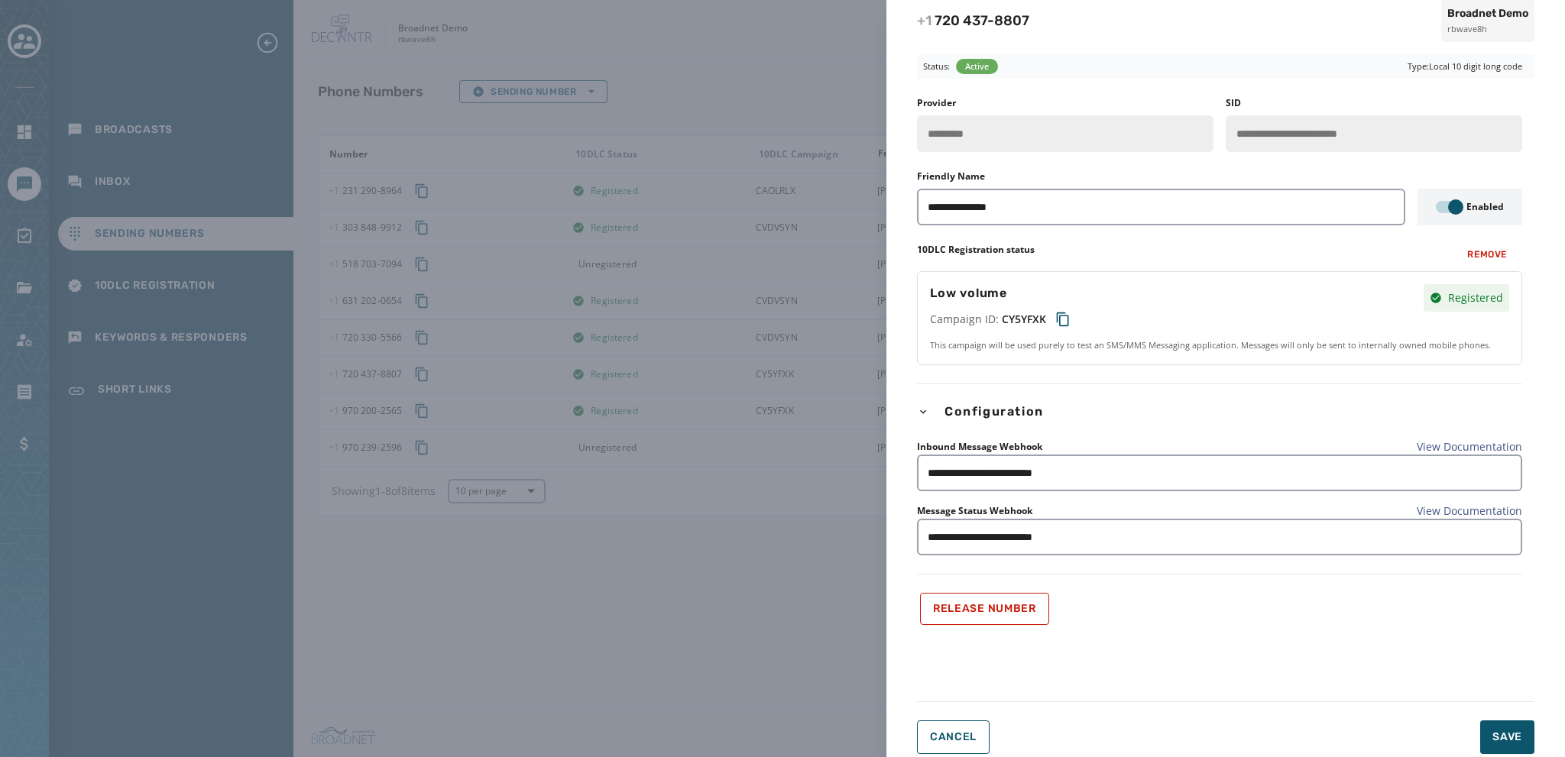
click at [443, 580] on div "**********" at bounding box center [782, 378] width 1565 height 757
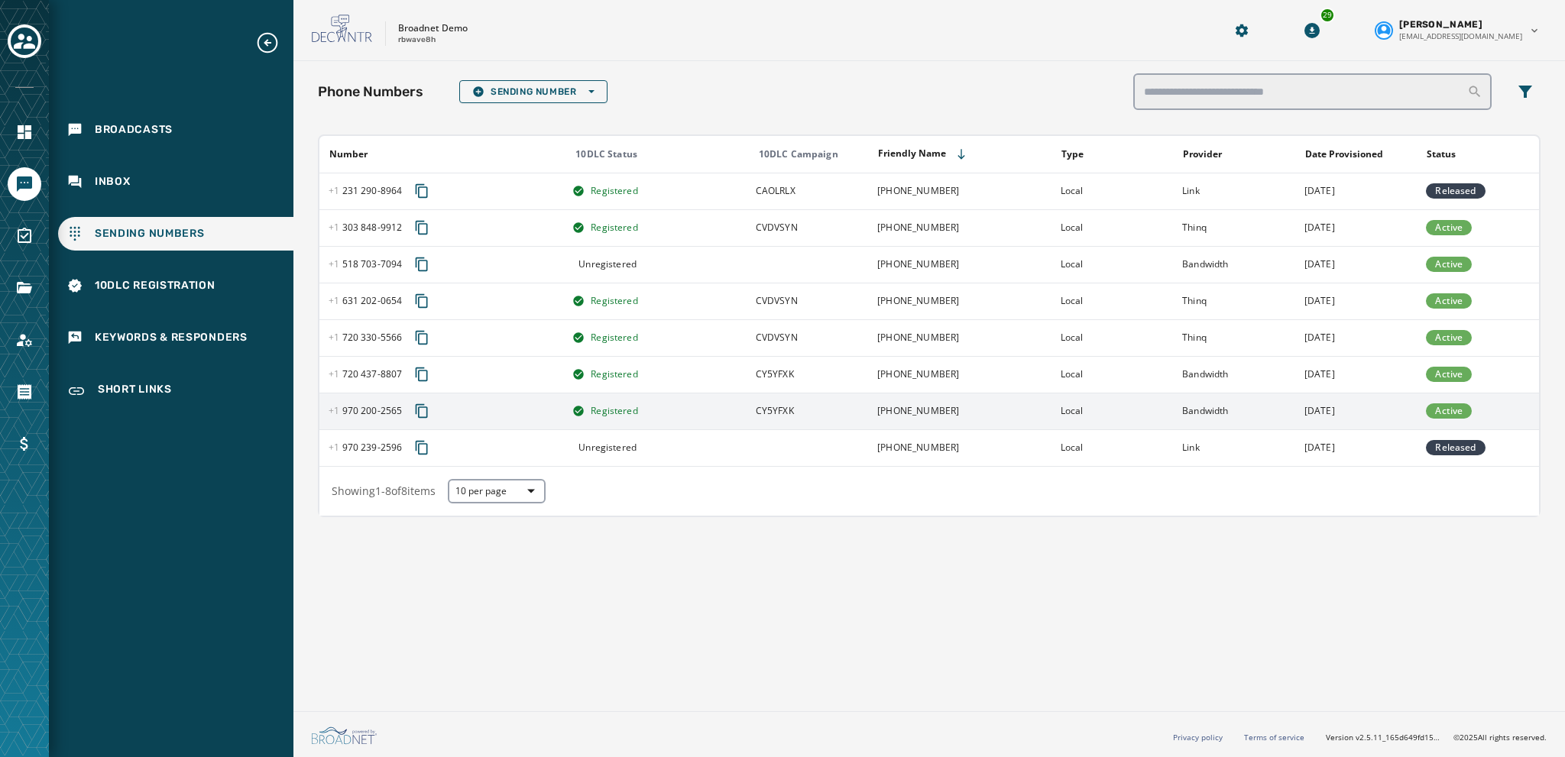
click at [365, 417] on div "[PHONE_NUMBER] - 2565" at bounding box center [446, 411] width 234 height 28
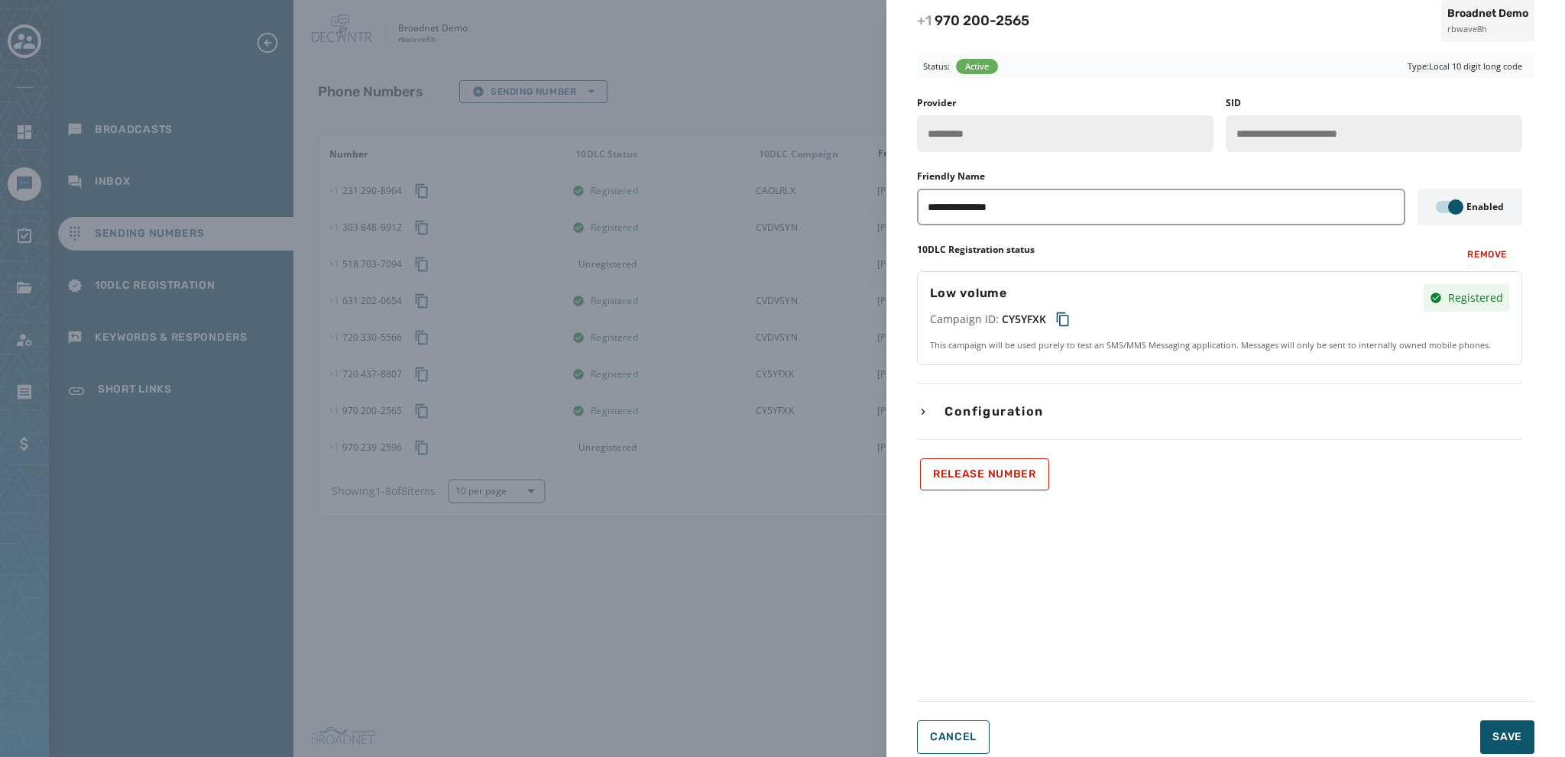
click at [923, 409] on icon "button" at bounding box center [924, 412] width 4 height 6
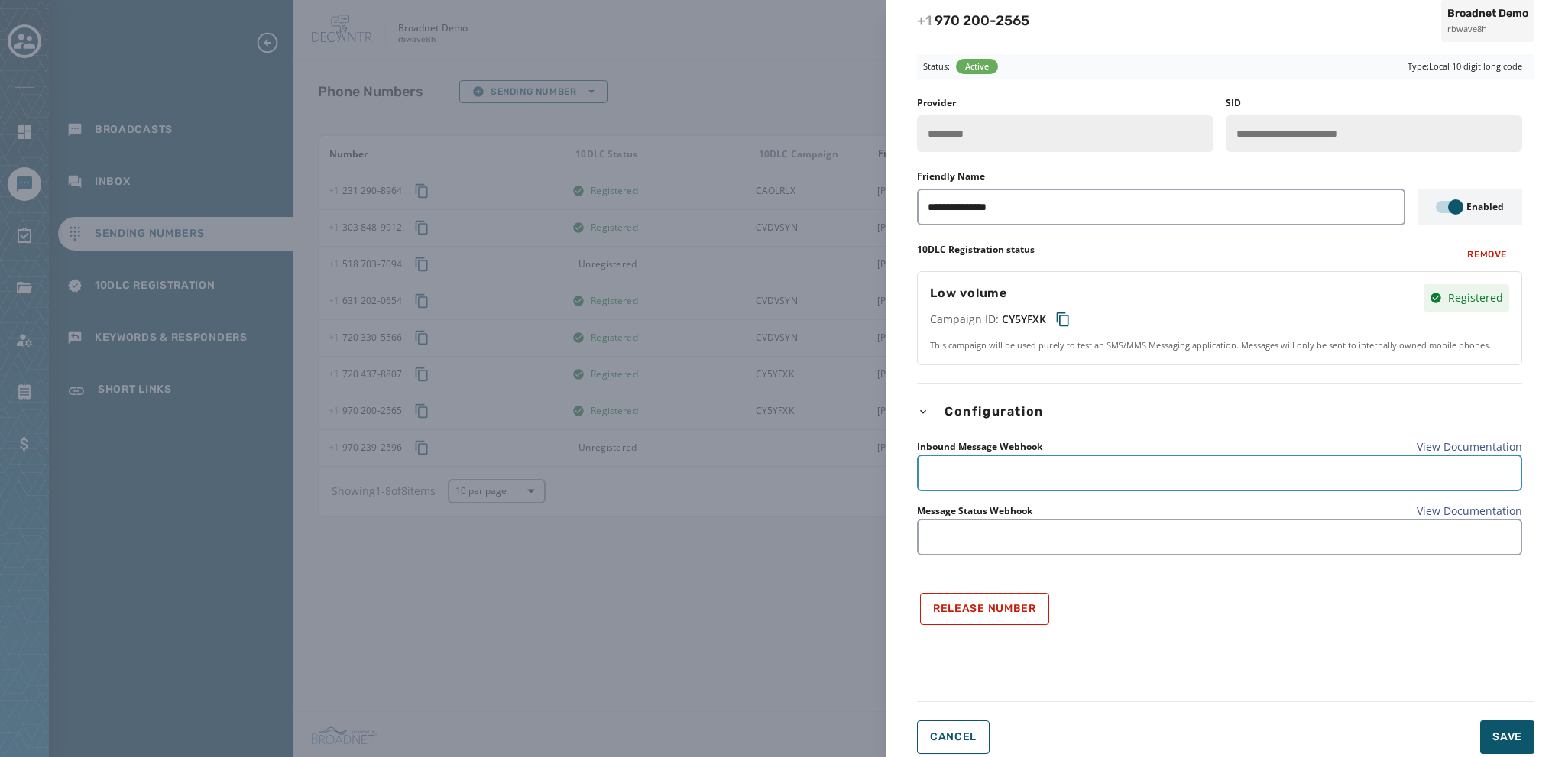
paste input "**********"
type input "**********"
paste input "**********"
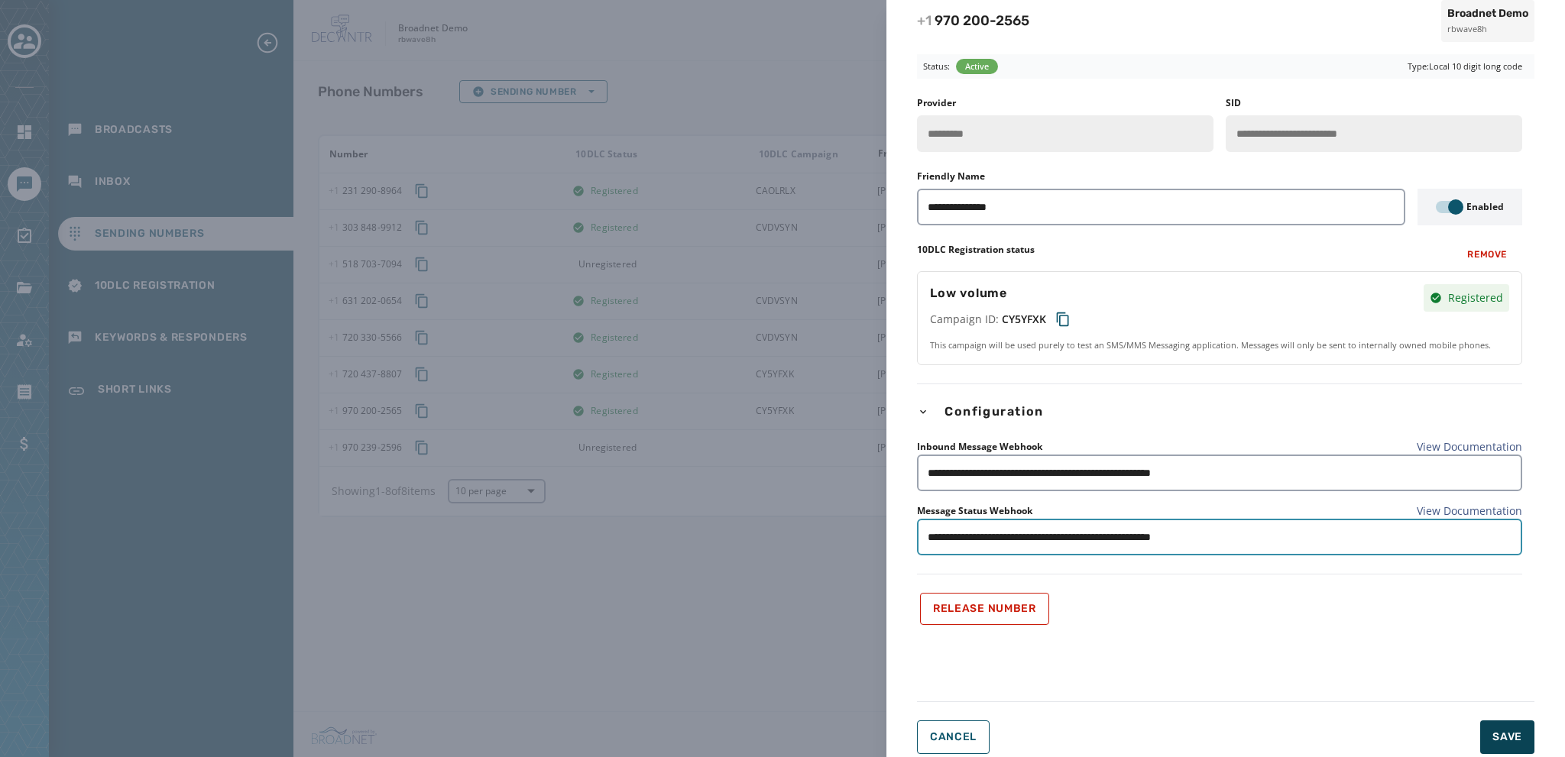
type input "**********"
click at [1510, 738] on span "Save" at bounding box center [1508, 737] width 30 height 15
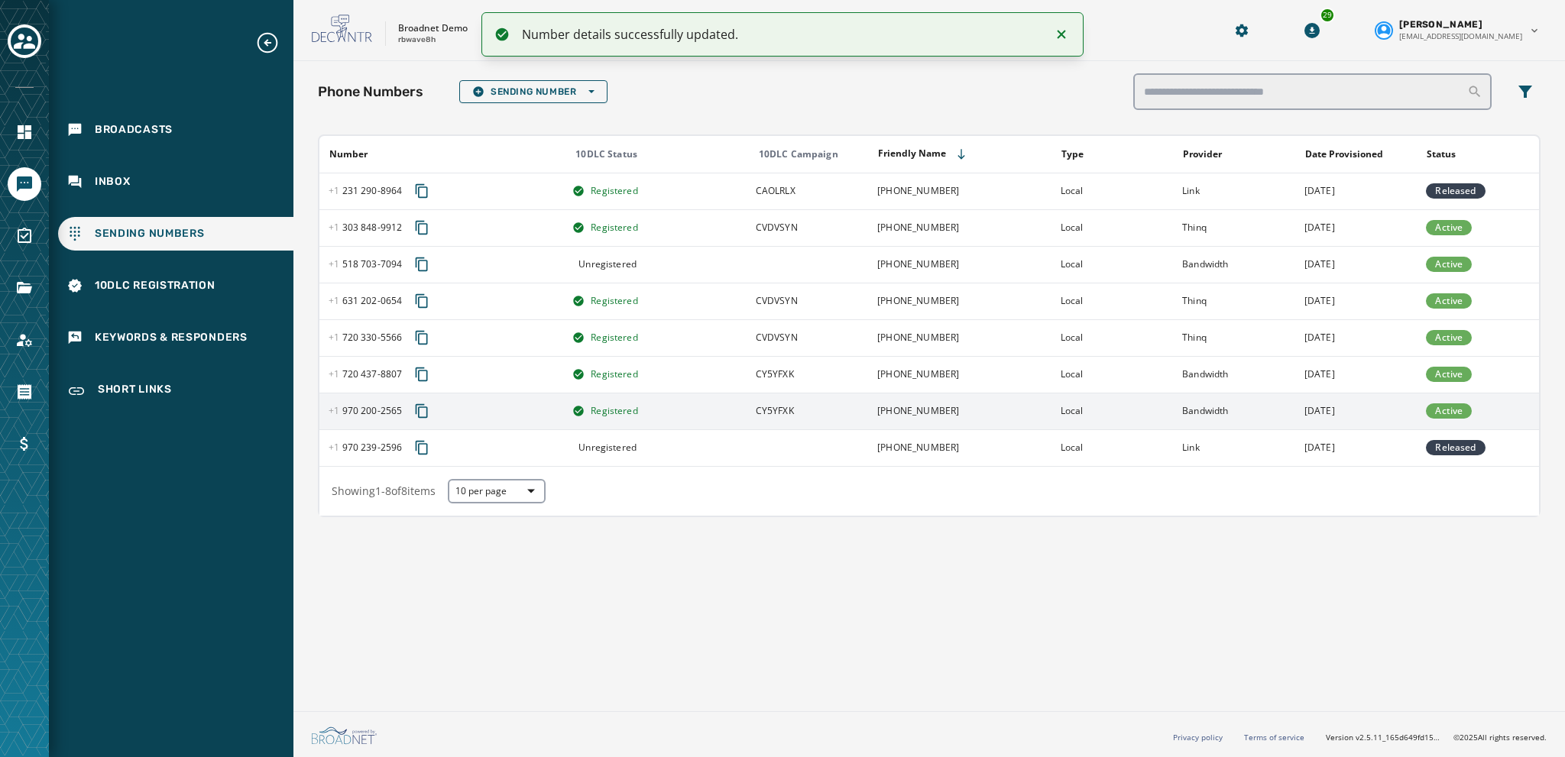
click at [420, 411] on icon "Copy phone number to clipboard" at bounding box center [421, 411] width 15 height 15
